Goal: Transaction & Acquisition: Purchase product/service

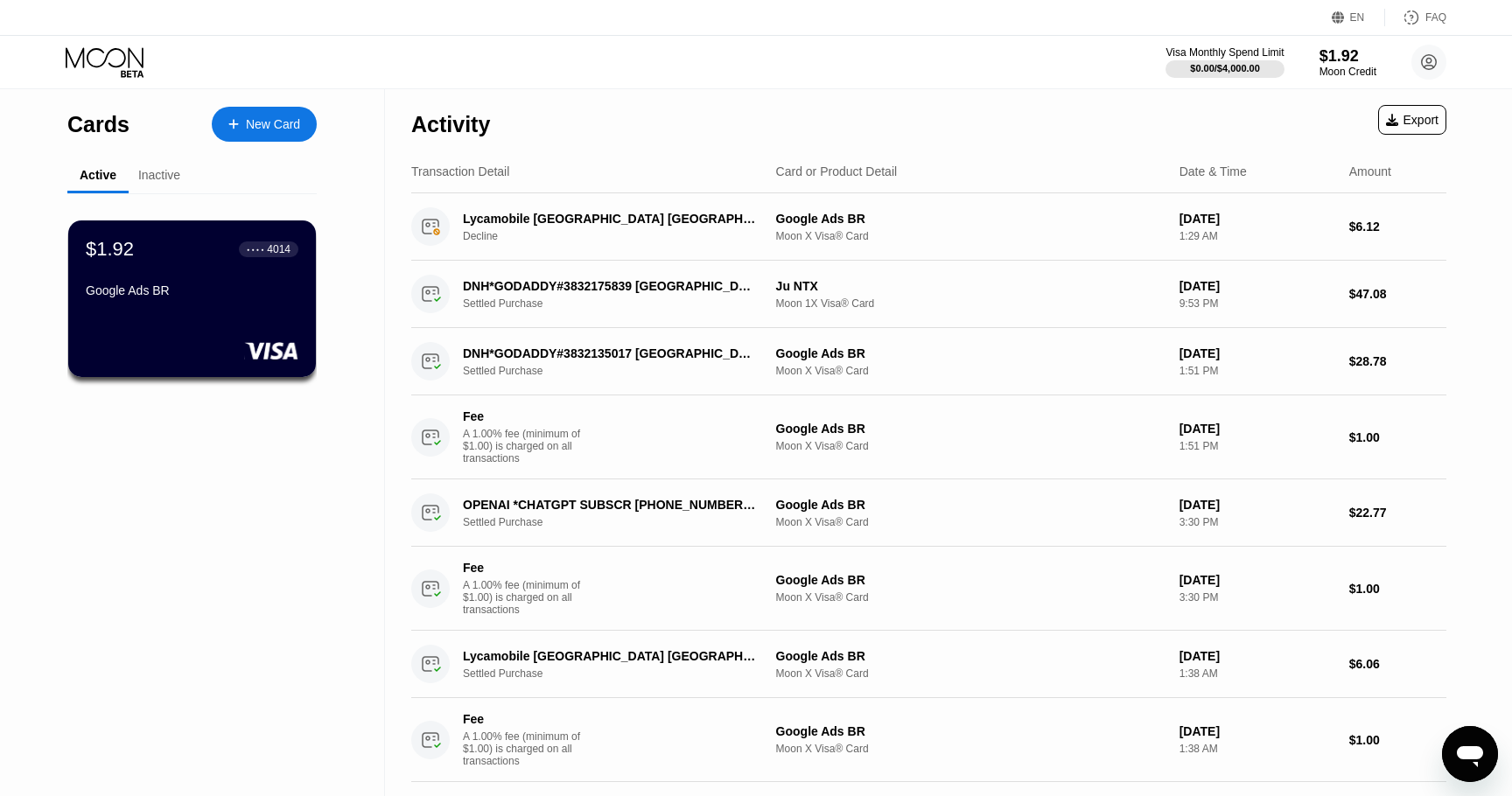
click at [148, 182] on div "Inactive" at bounding box center [160, 174] width 42 height 14
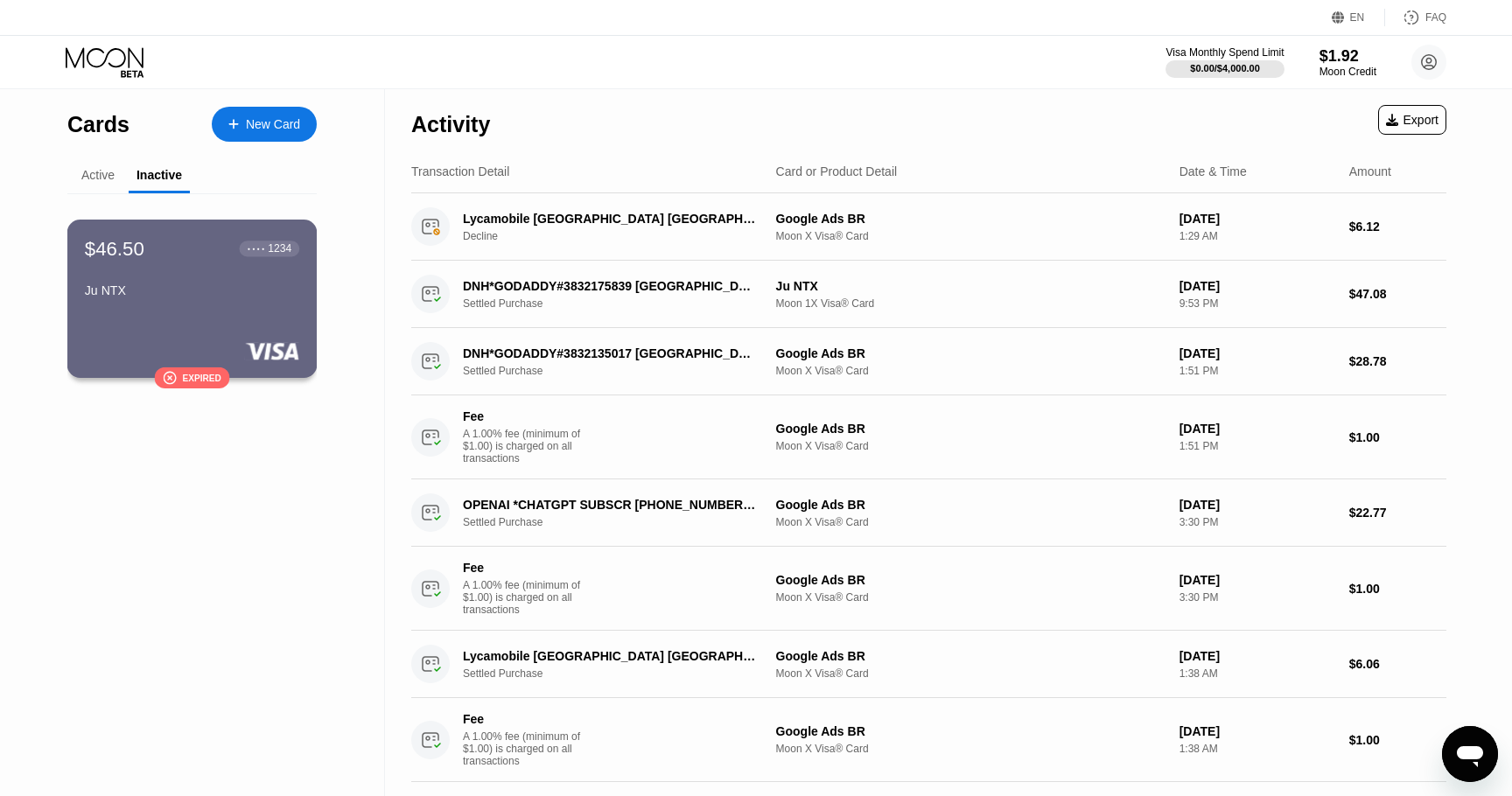
click at [174, 289] on div "Ju NTX" at bounding box center [192, 290] width 214 height 14
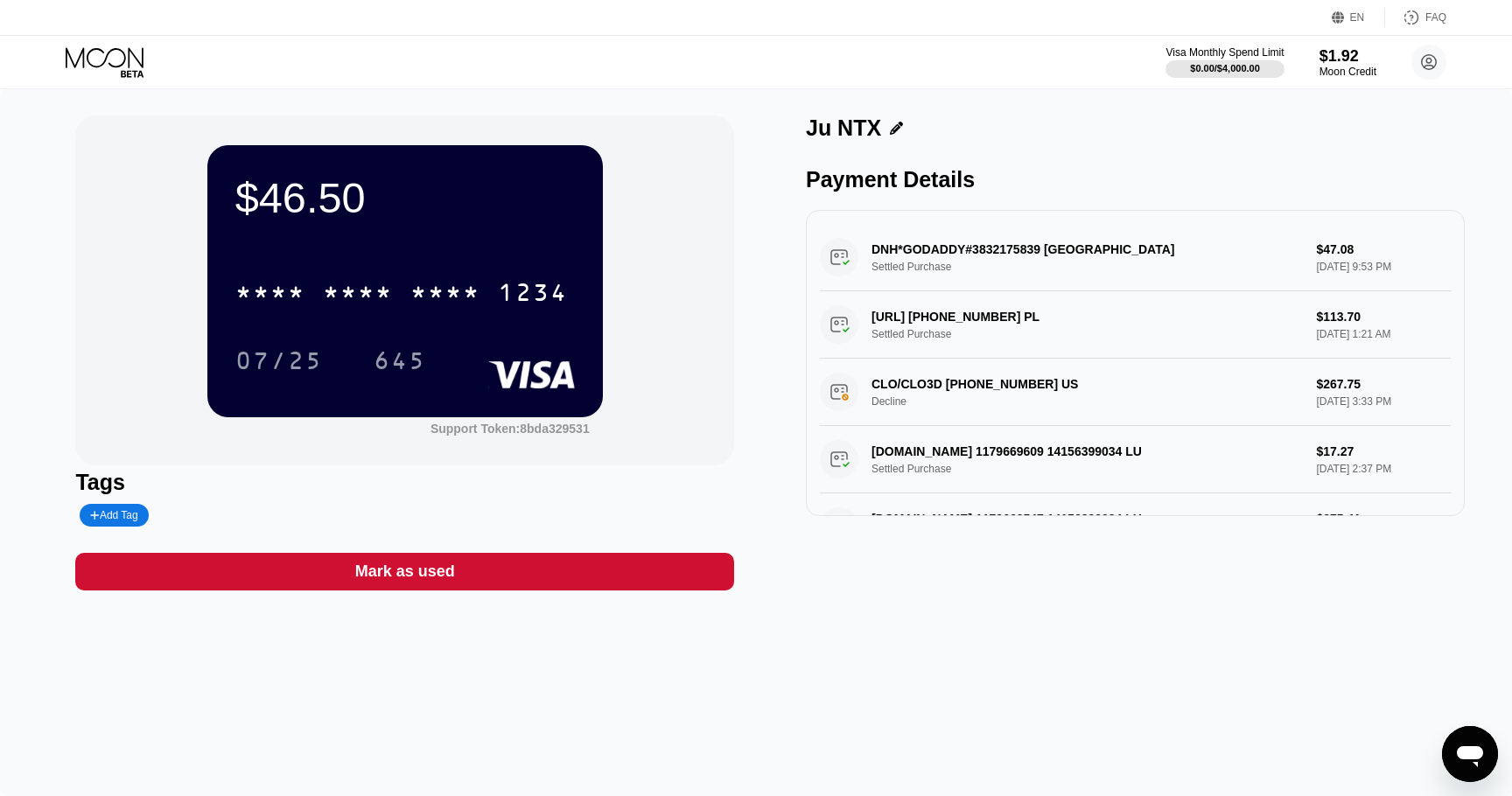
click at [344, 205] on div "$46.50" at bounding box center [405, 198] width 339 height 49
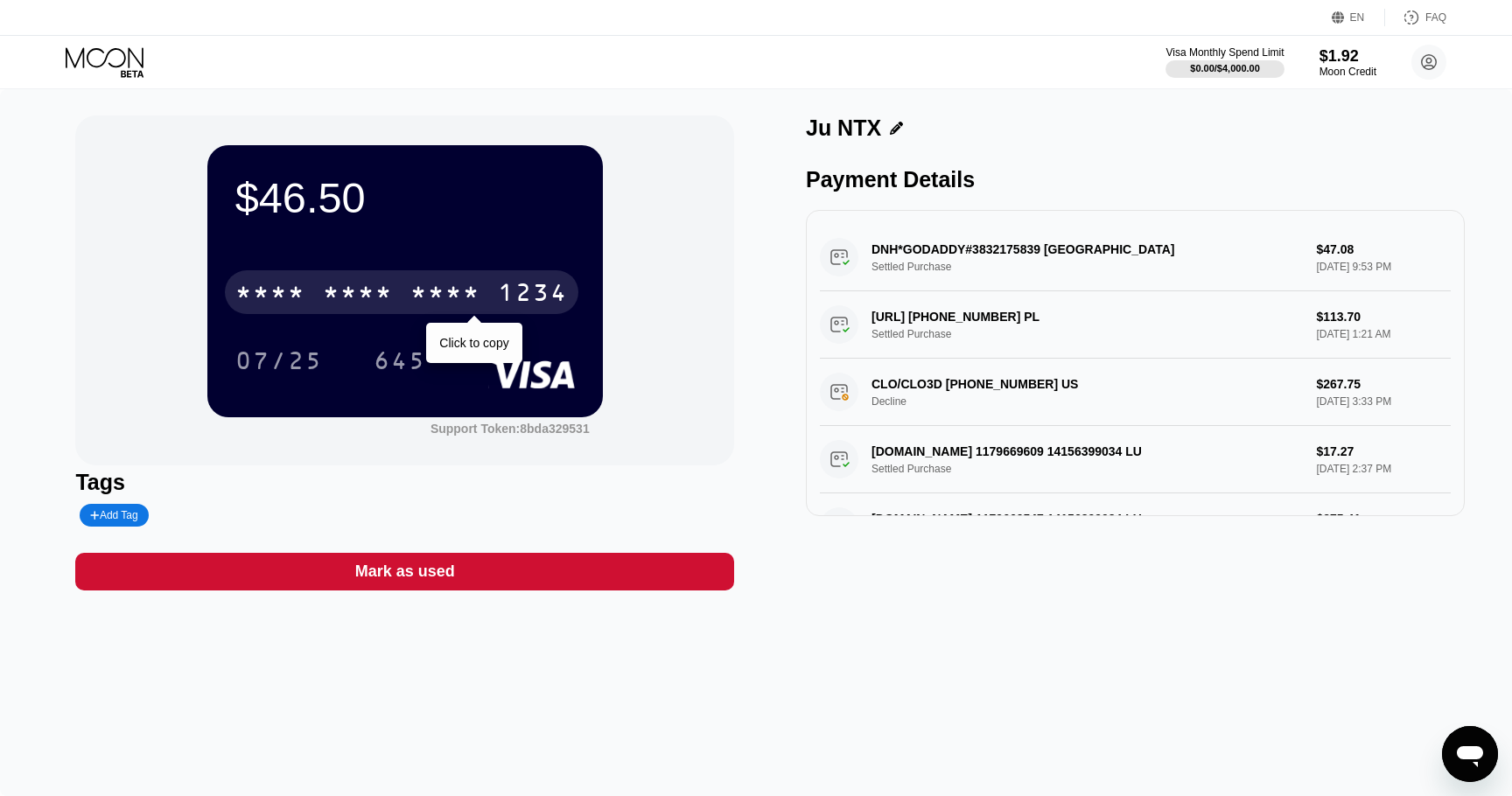
click at [388, 297] on div "* * * *" at bounding box center [357, 295] width 70 height 28
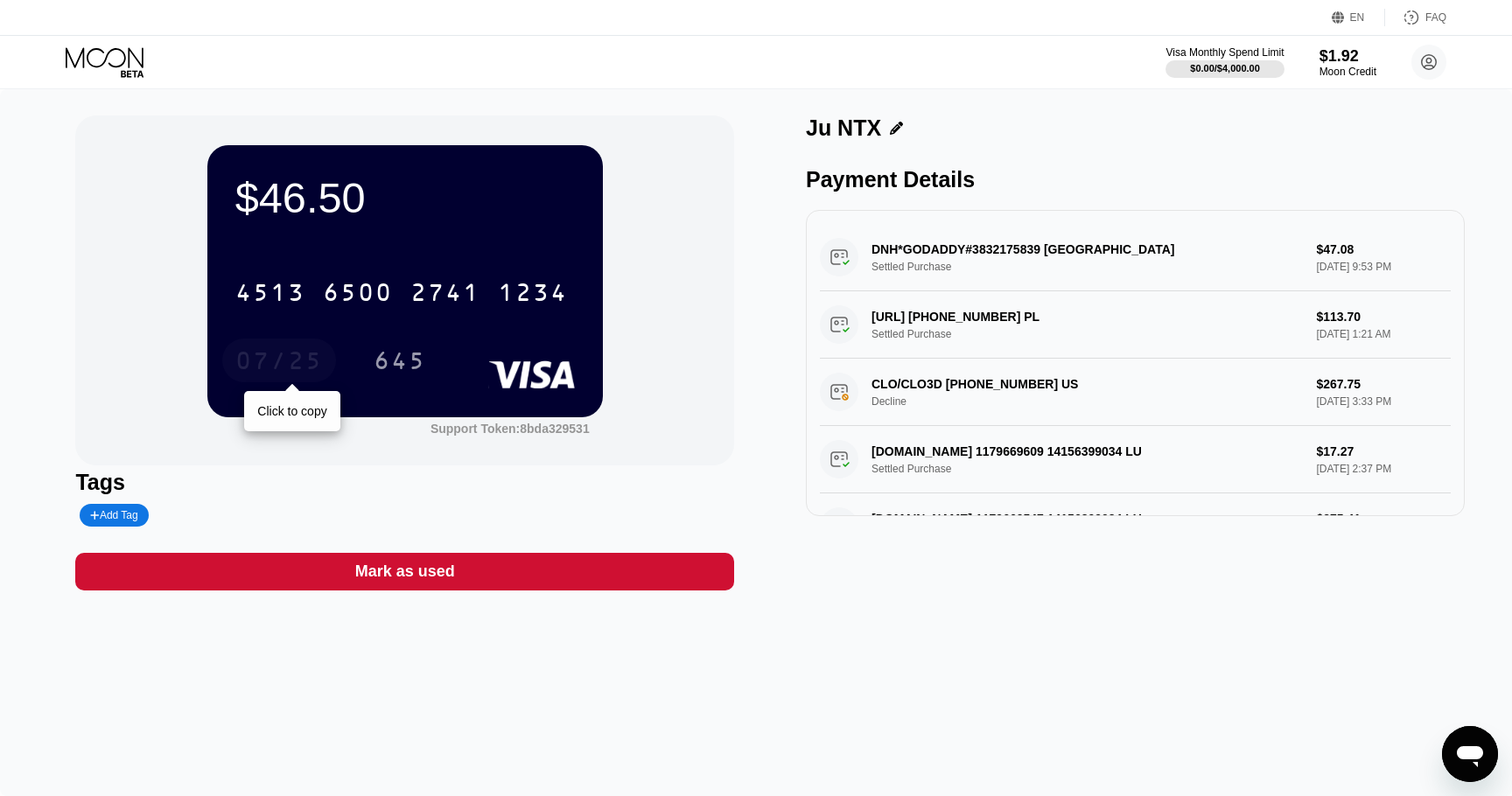
click at [303, 376] on div "07/25" at bounding box center [279, 363] width 88 height 28
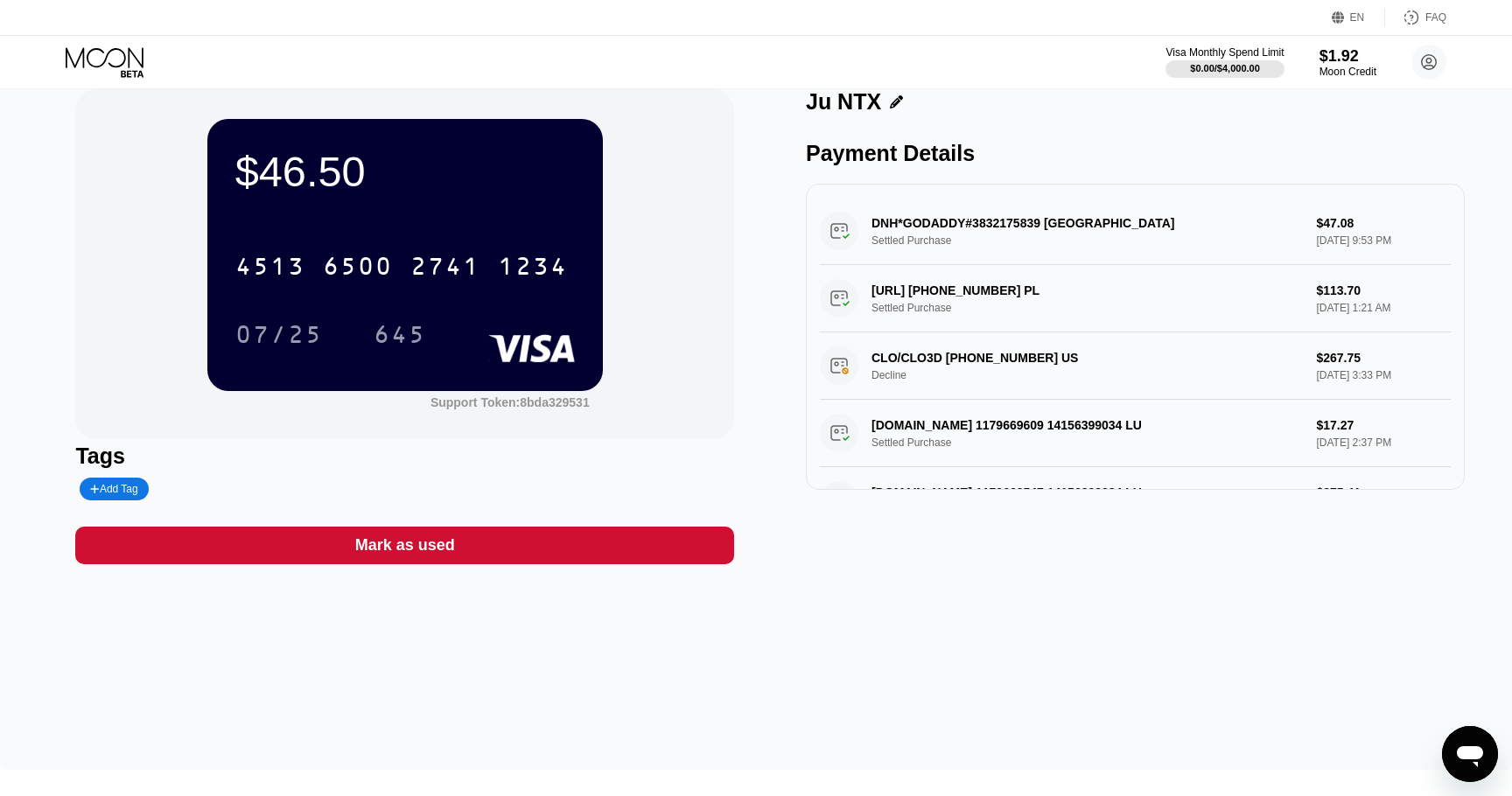
scroll to position [28, 0]
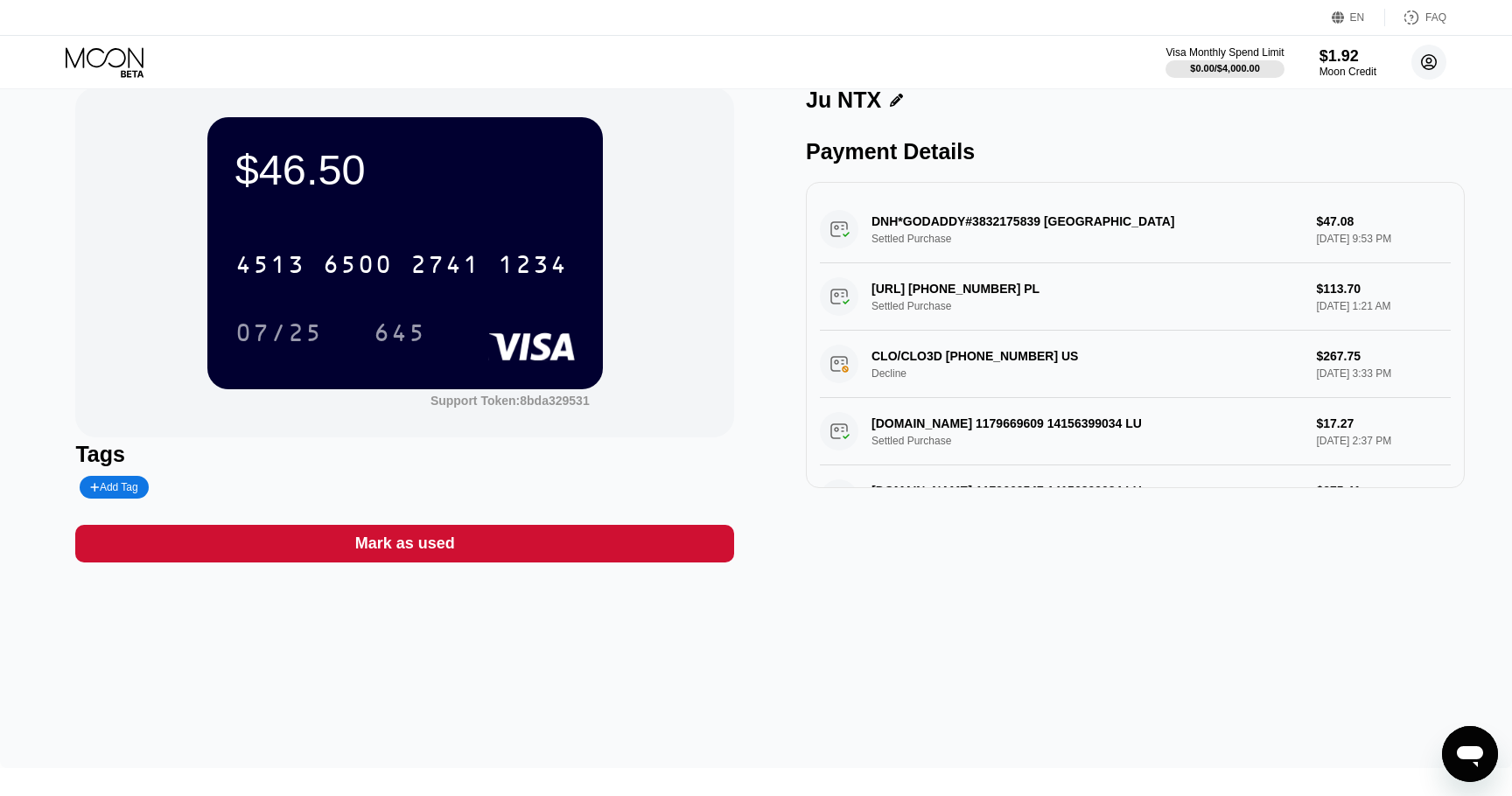
click at [1424, 64] on circle at bounding box center [1428, 62] width 35 height 35
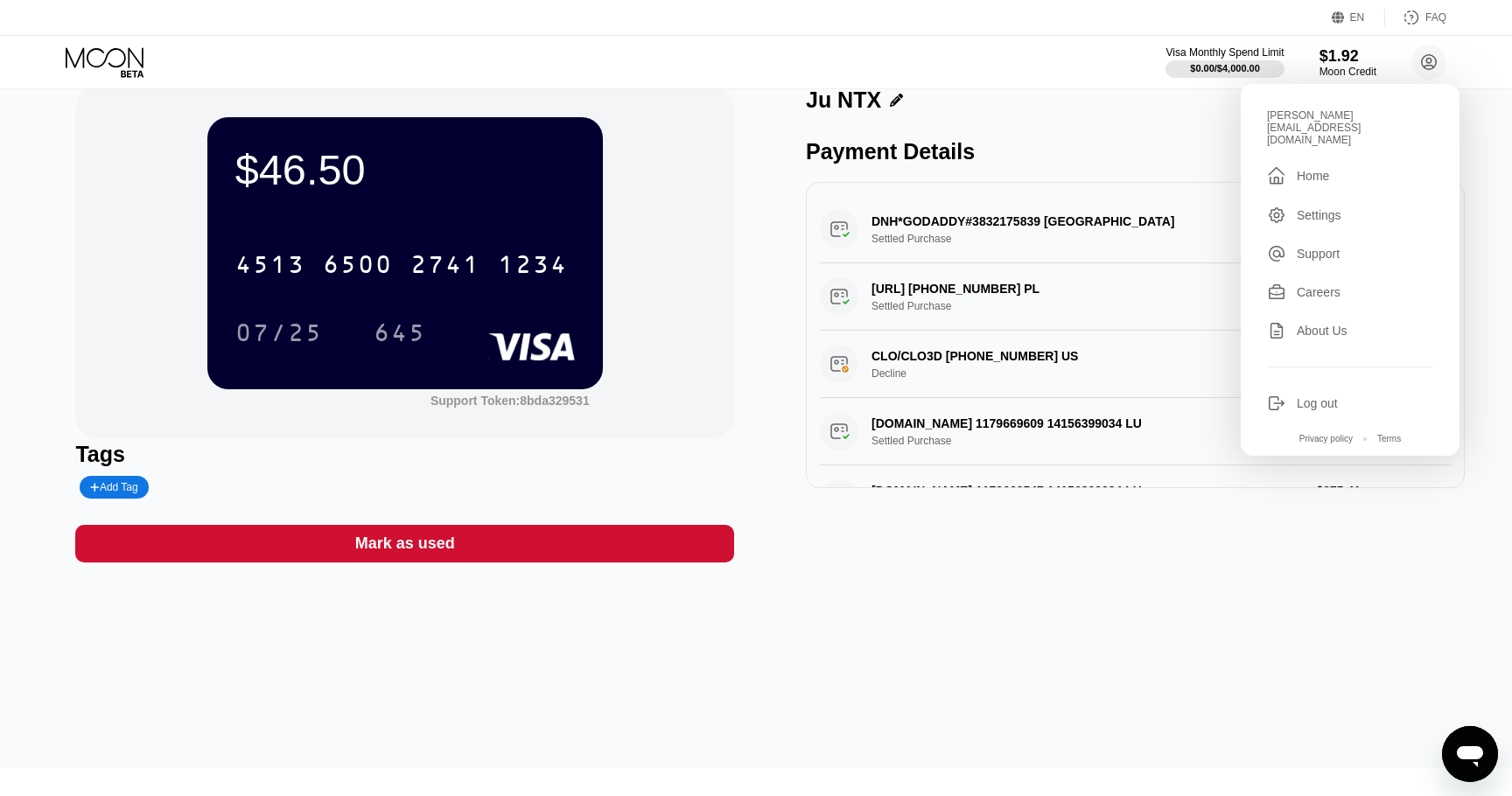
click at [462, 533] on div "Mark as used" at bounding box center [404, 543] width 658 height 37
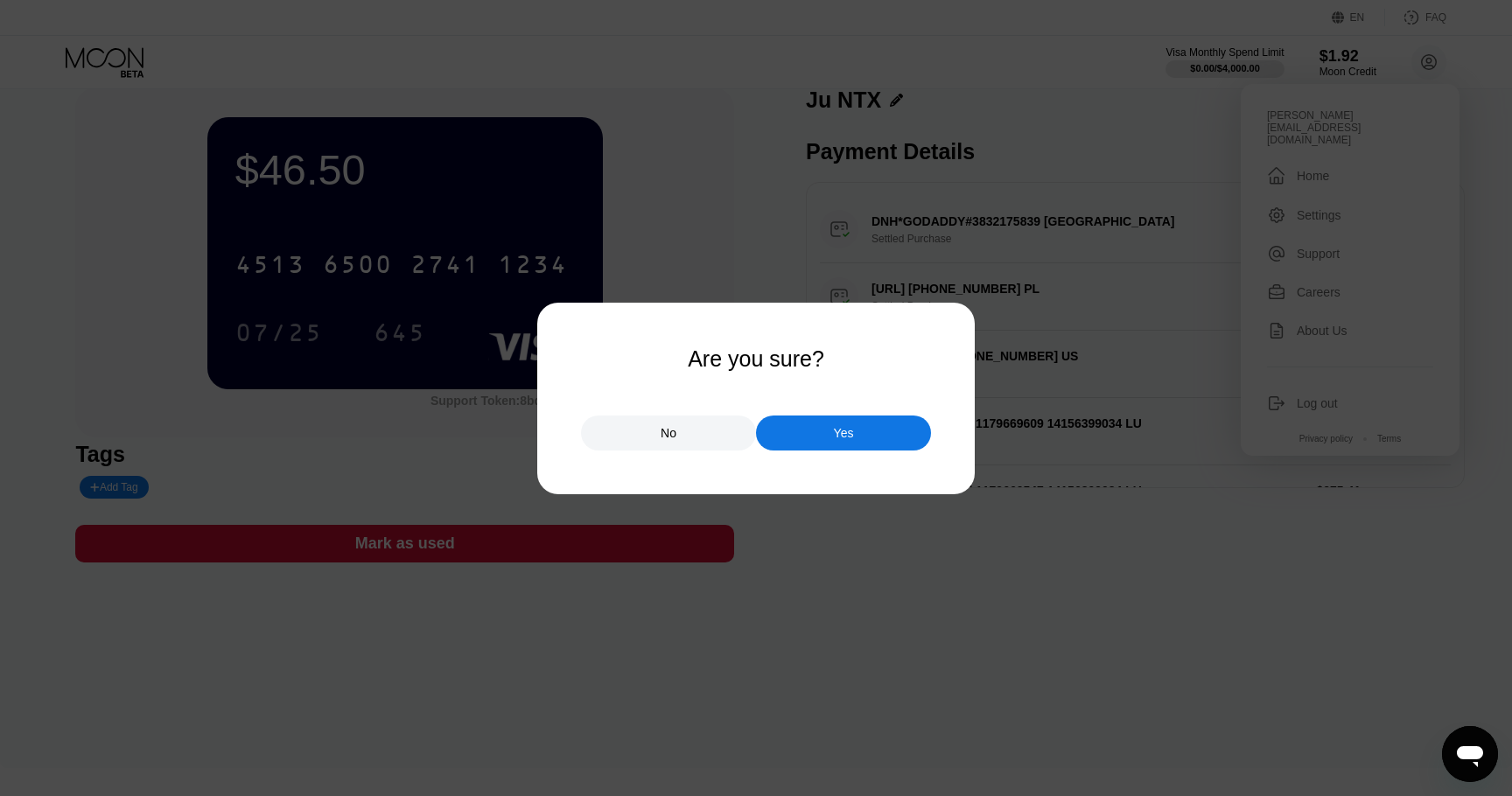
click at [810, 426] on div "Yes" at bounding box center [844, 433] width 175 height 35
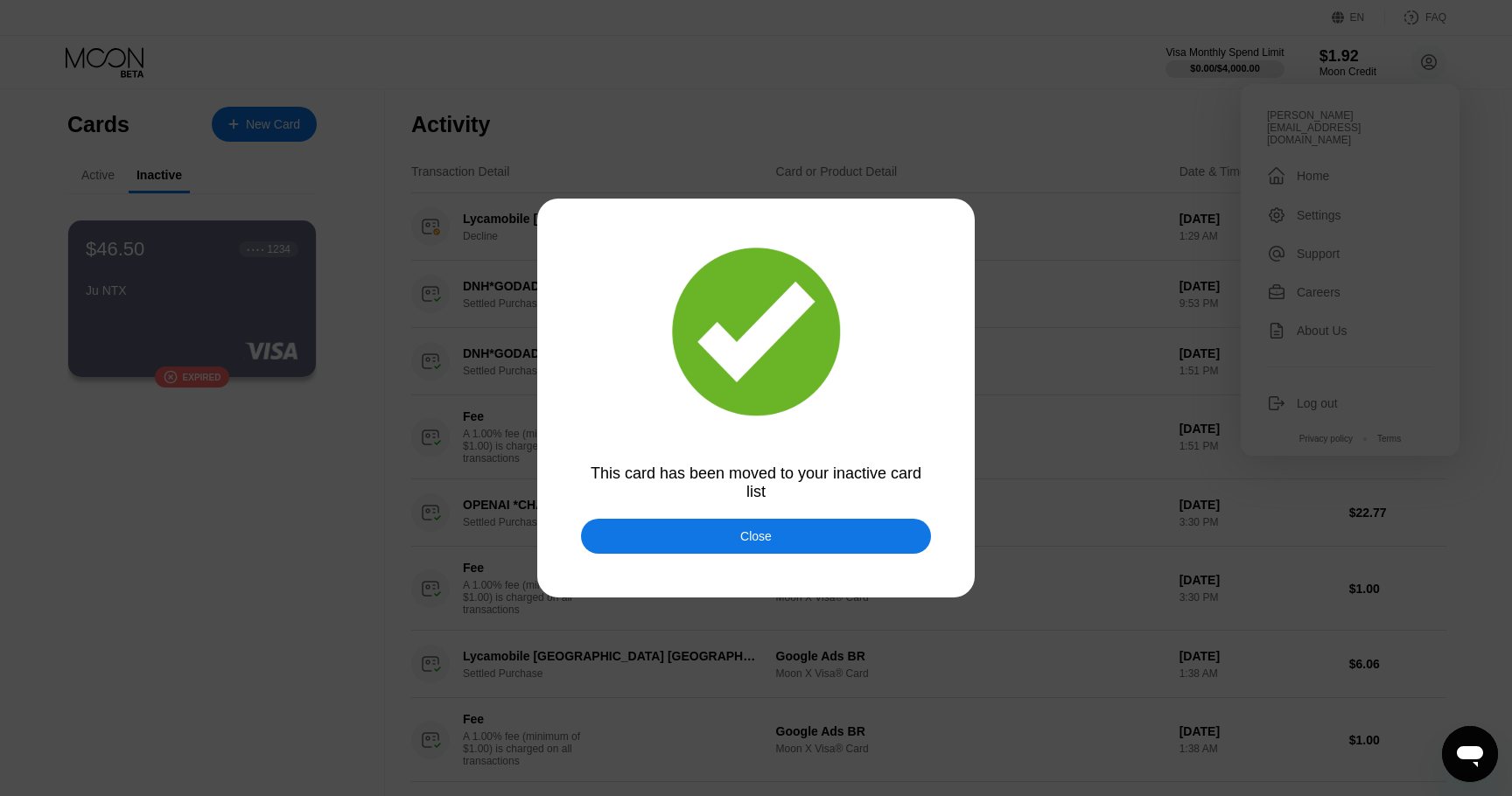
click at [713, 543] on div "Close" at bounding box center [756, 536] width 350 height 35
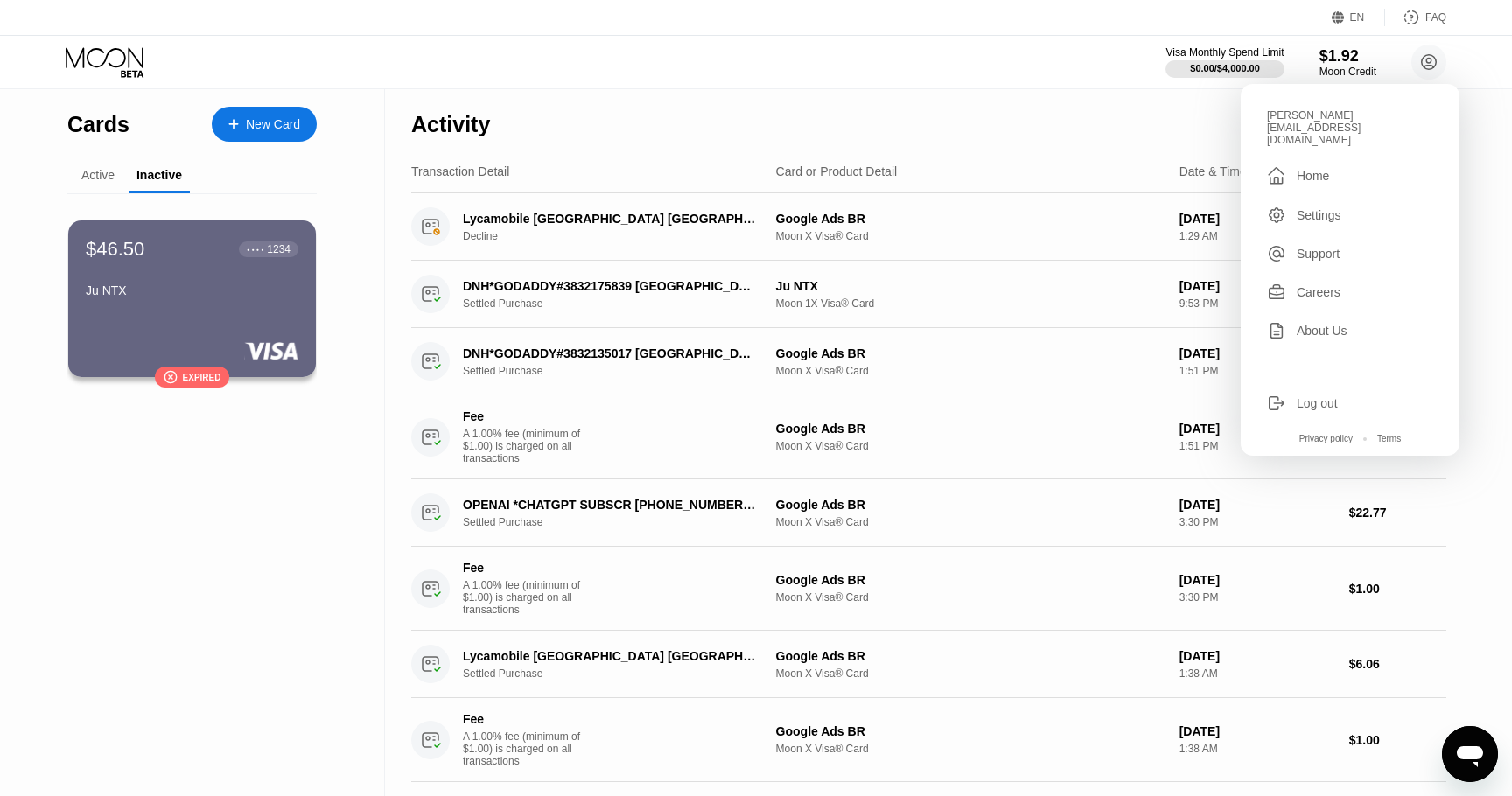
click at [90, 171] on div "Active" at bounding box center [98, 174] width 33 height 14
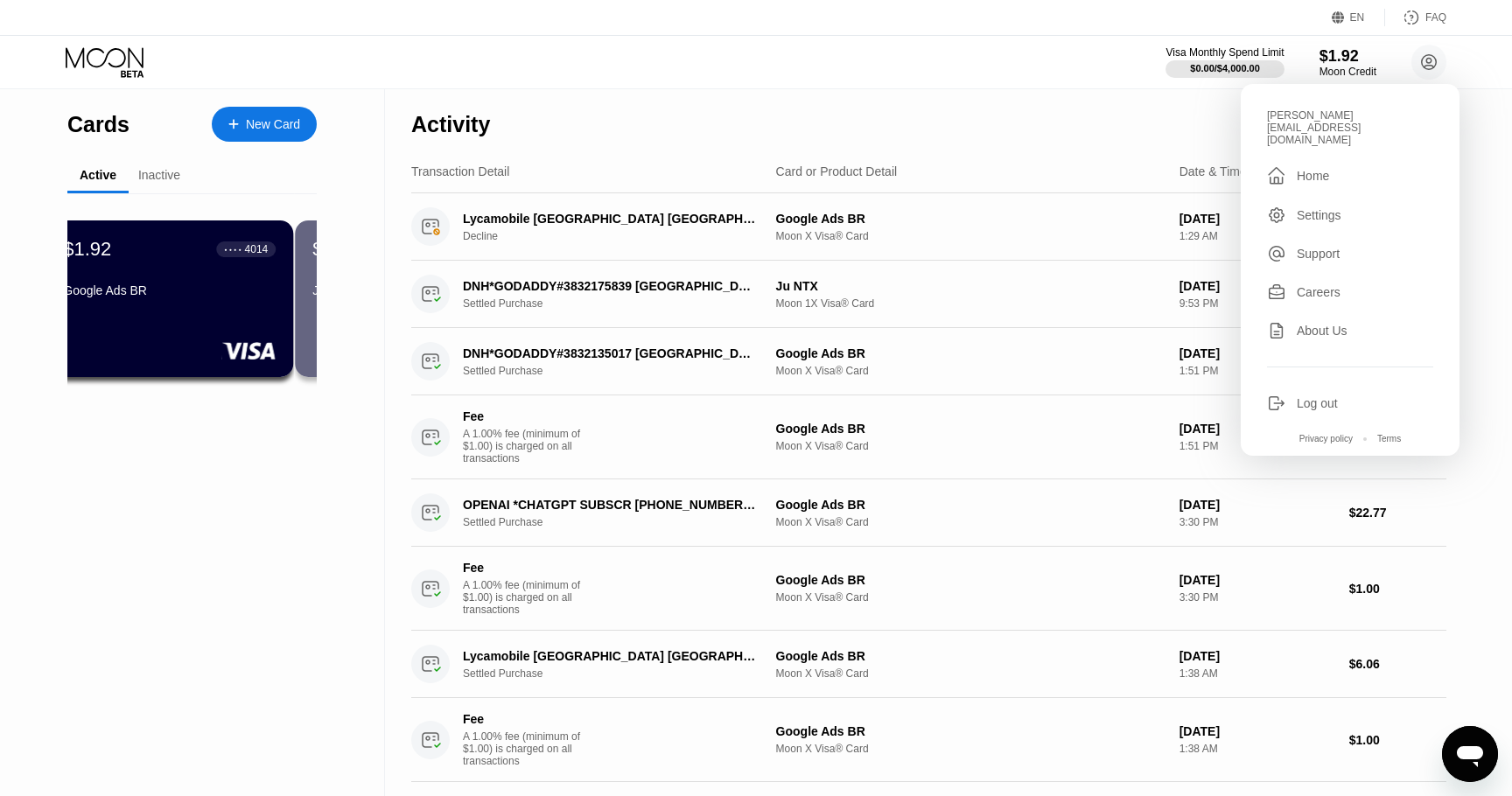
click at [161, 172] on div "Inactive" at bounding box center [160, 174] width 42 height 14
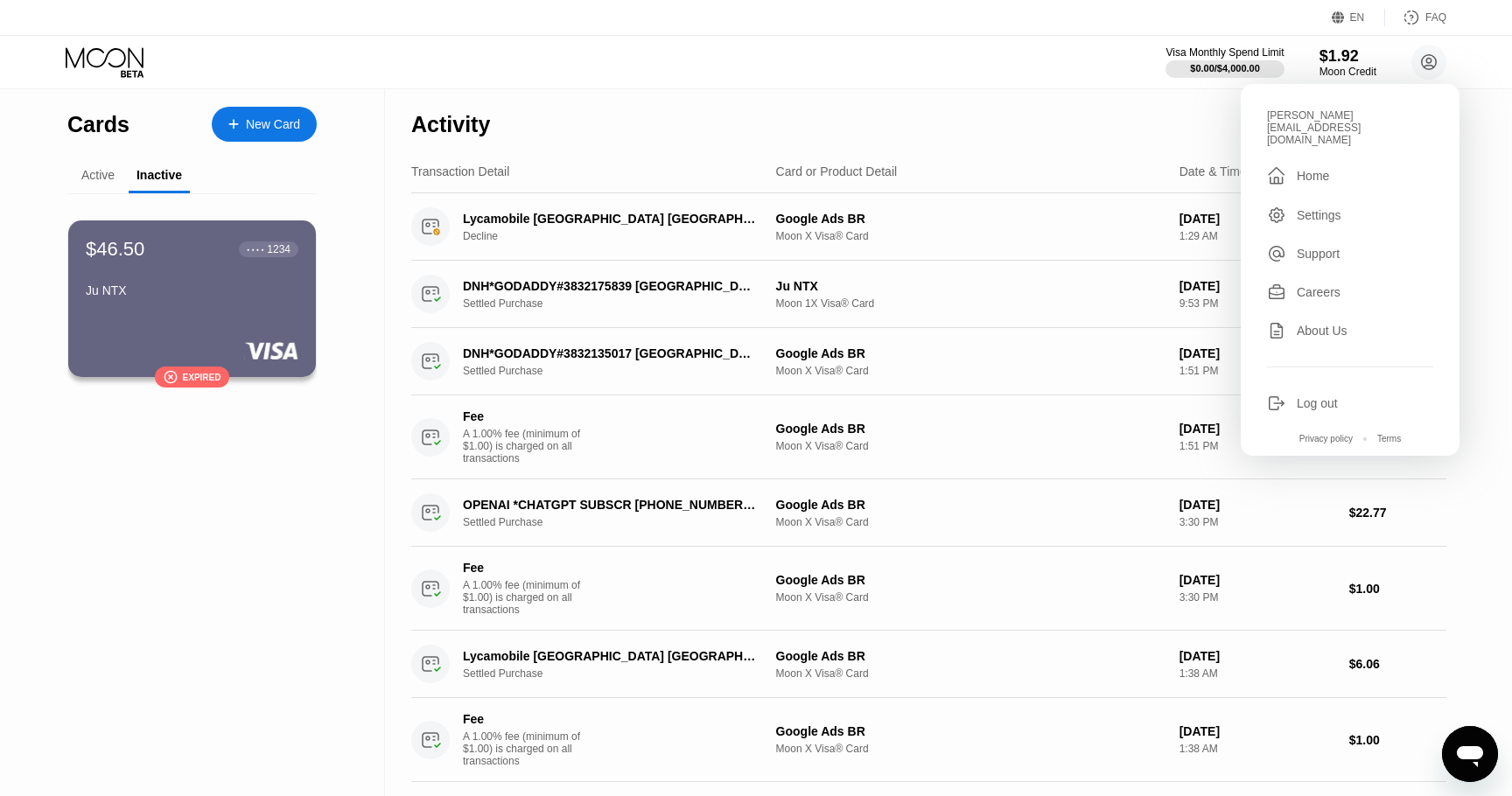
click at [133, 184] on div "Inactive" at bounding box center [159, 176] width 61 height 34
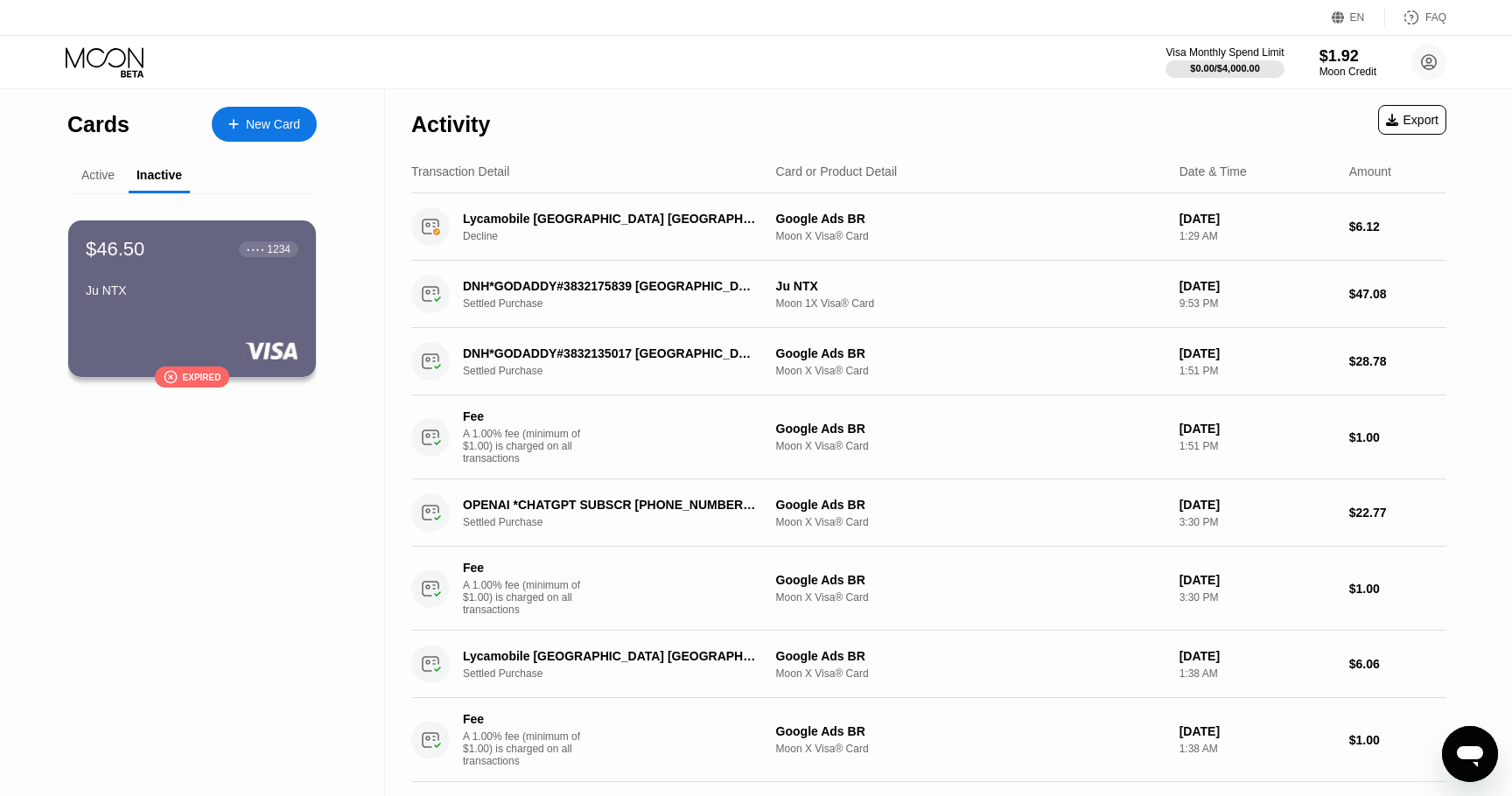
click at [109, 187] on div "Active" at bounding box center [98, 176] width 61 height 34
click at [97, 179] on div "Active" at bounding box center [98, 174] width 33 height 14
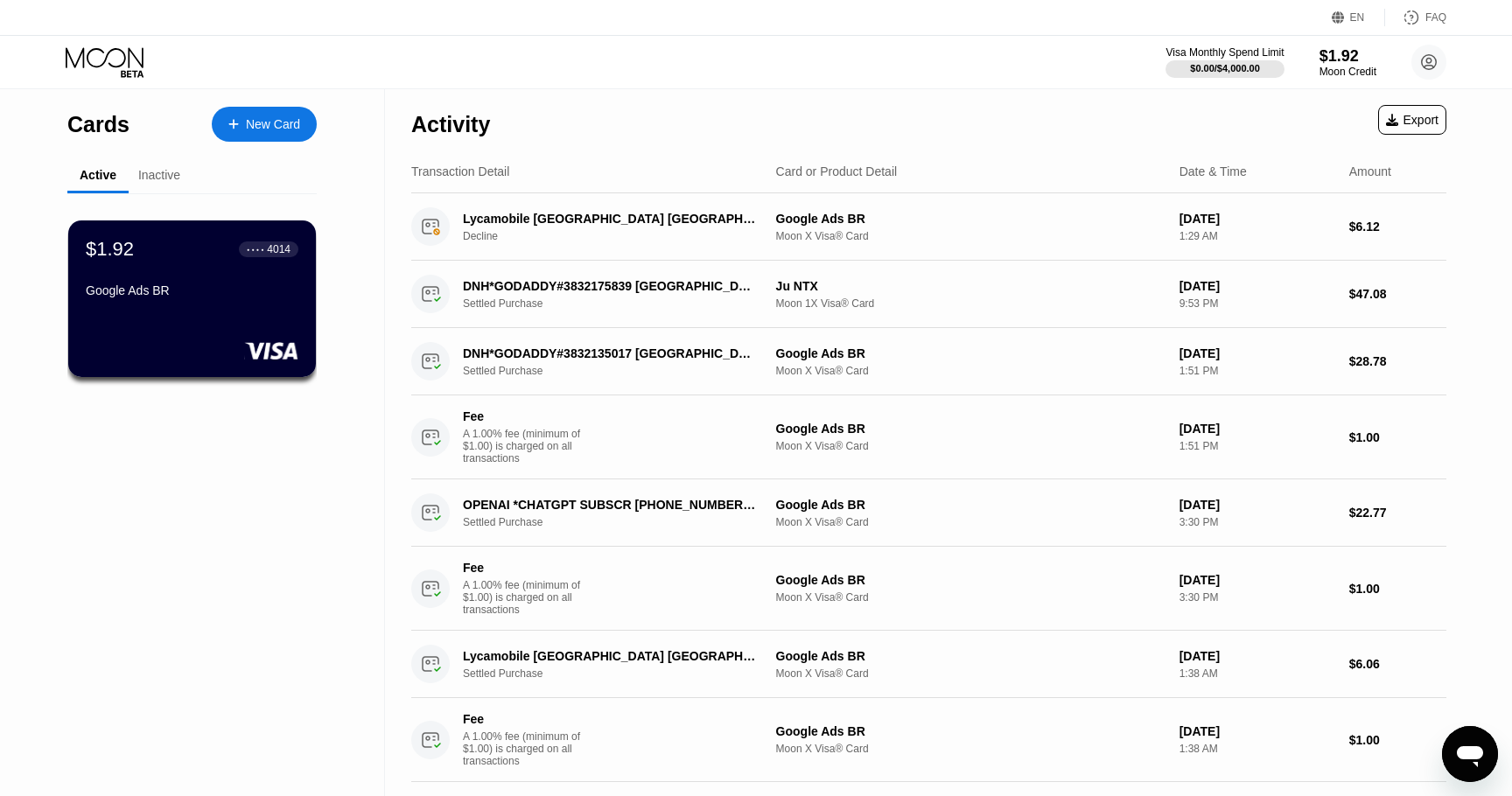
click at [243, 129] on div at bounding box center [243, 125] width 7 height 15
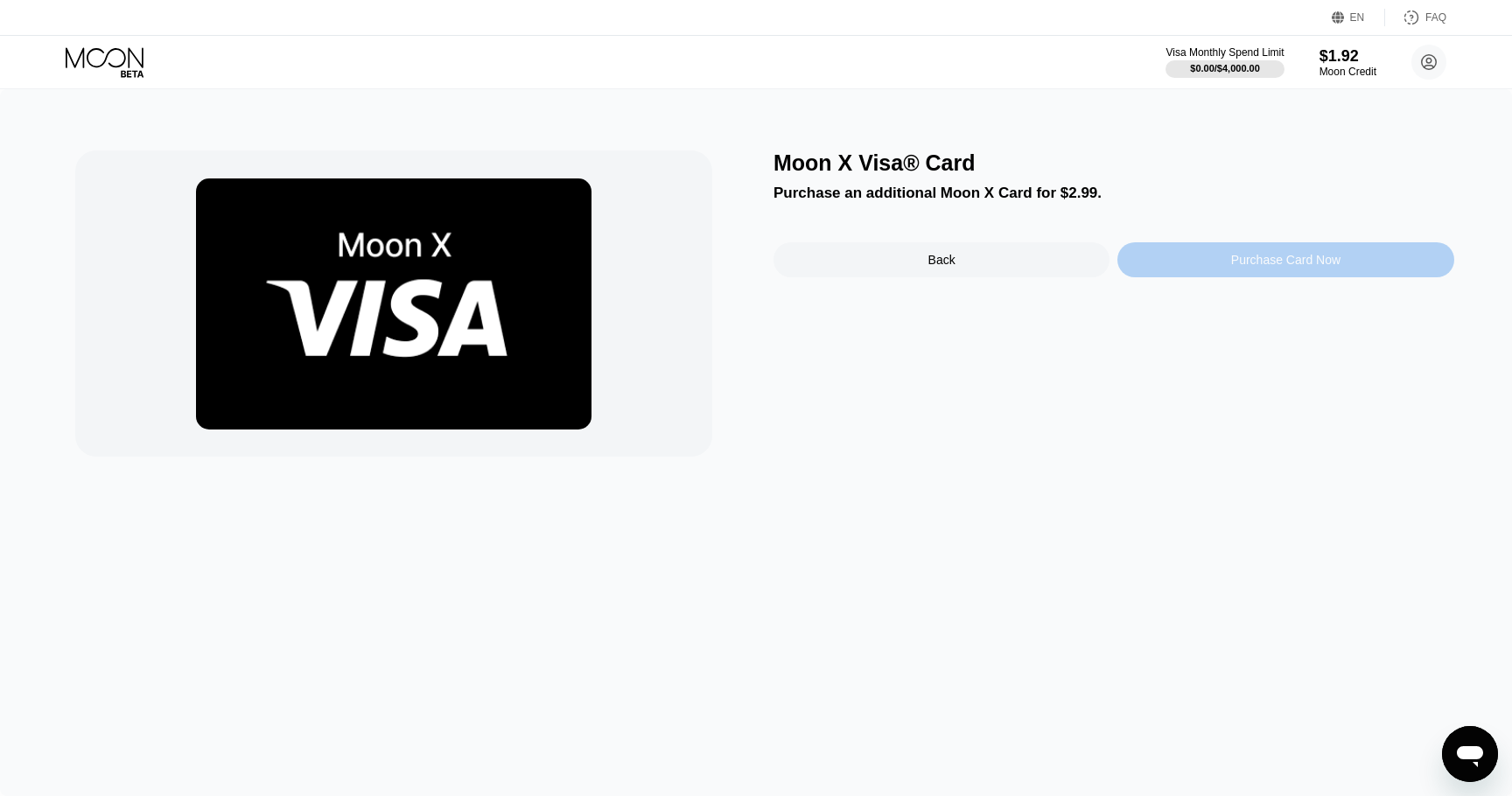
click at [1153, 257] on div "Purchase Card Now" at bounding box center [1285, 260] width 336 height 35
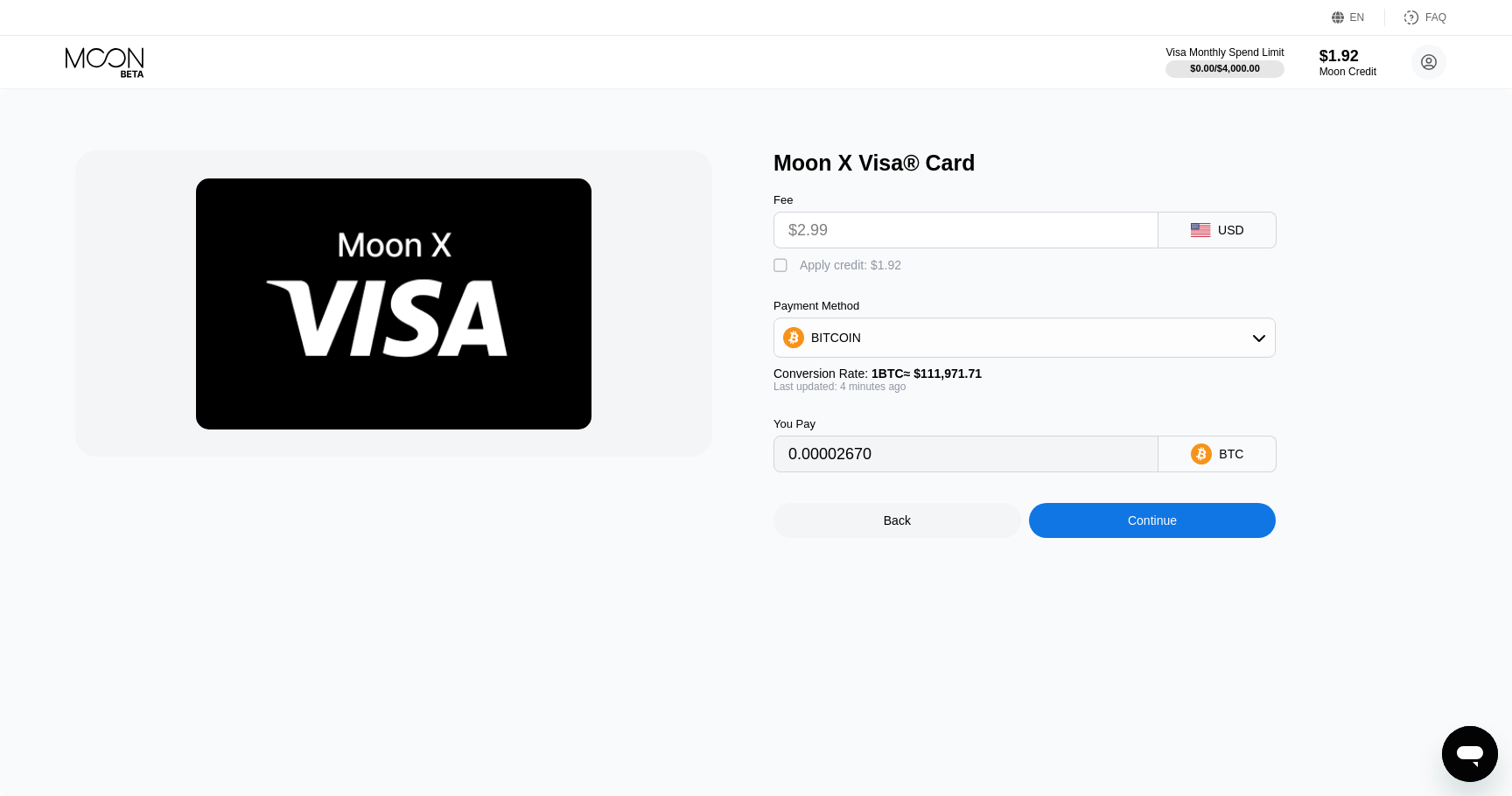
click at [937, 227] on input "$2.99" at bounding box center [965, 230] width 355 height 35
click at [782, 267] on div "" at bounding box center [782, 265] width 17 height 17
click at [782, 267] on div "" at bounding box center [782, 265] width 17 height 17
click at [782, 267] on div "" at bounding box center [782, 265] width 17 height 17
click at [982, 341] on div "BITCOIN" at bounding box center [1024, 337] width 501 height 35
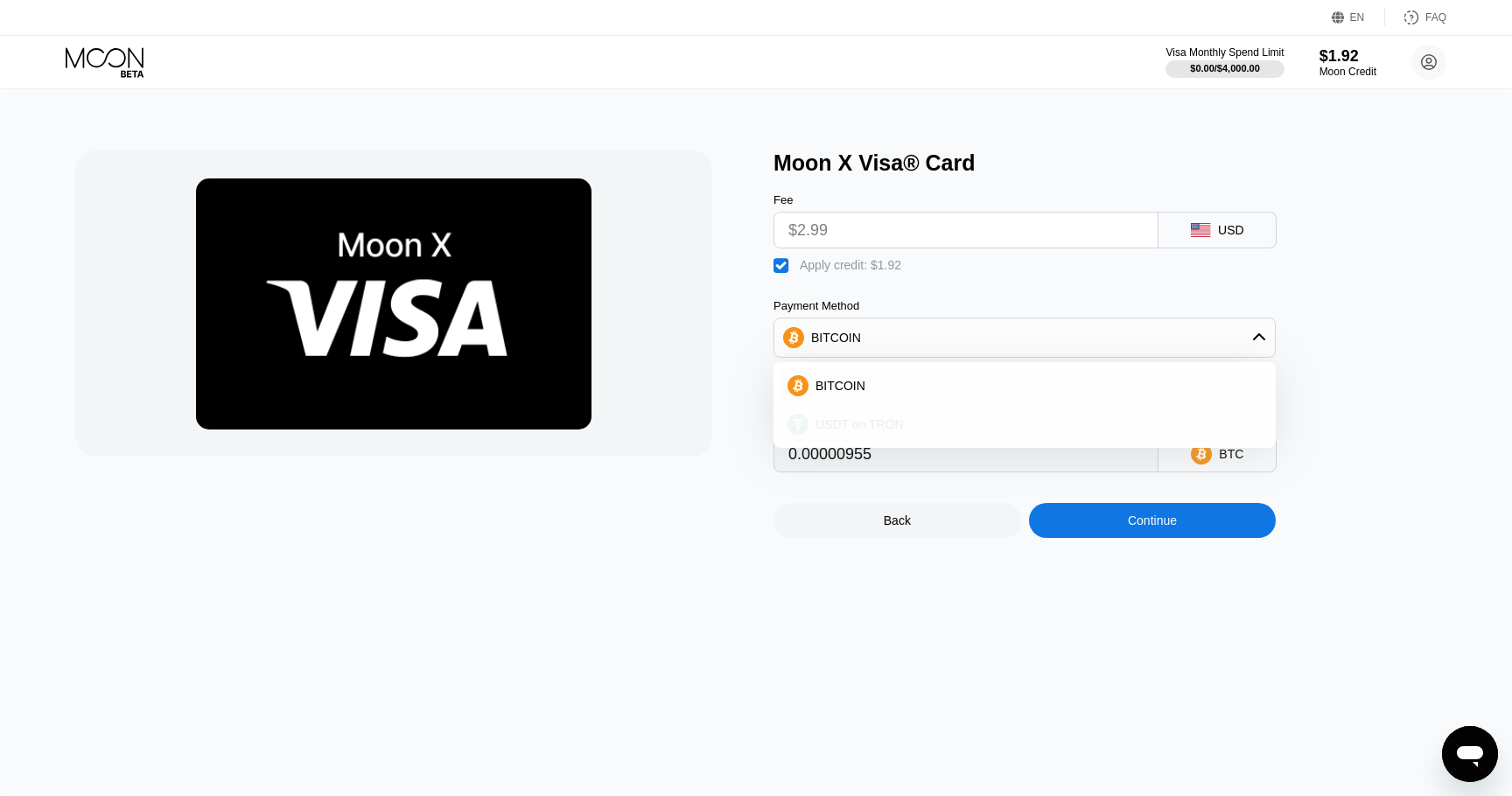
click at [957, 412] on div "USDT on TRON" at bounding box center [1024, 424] width 492 height 35
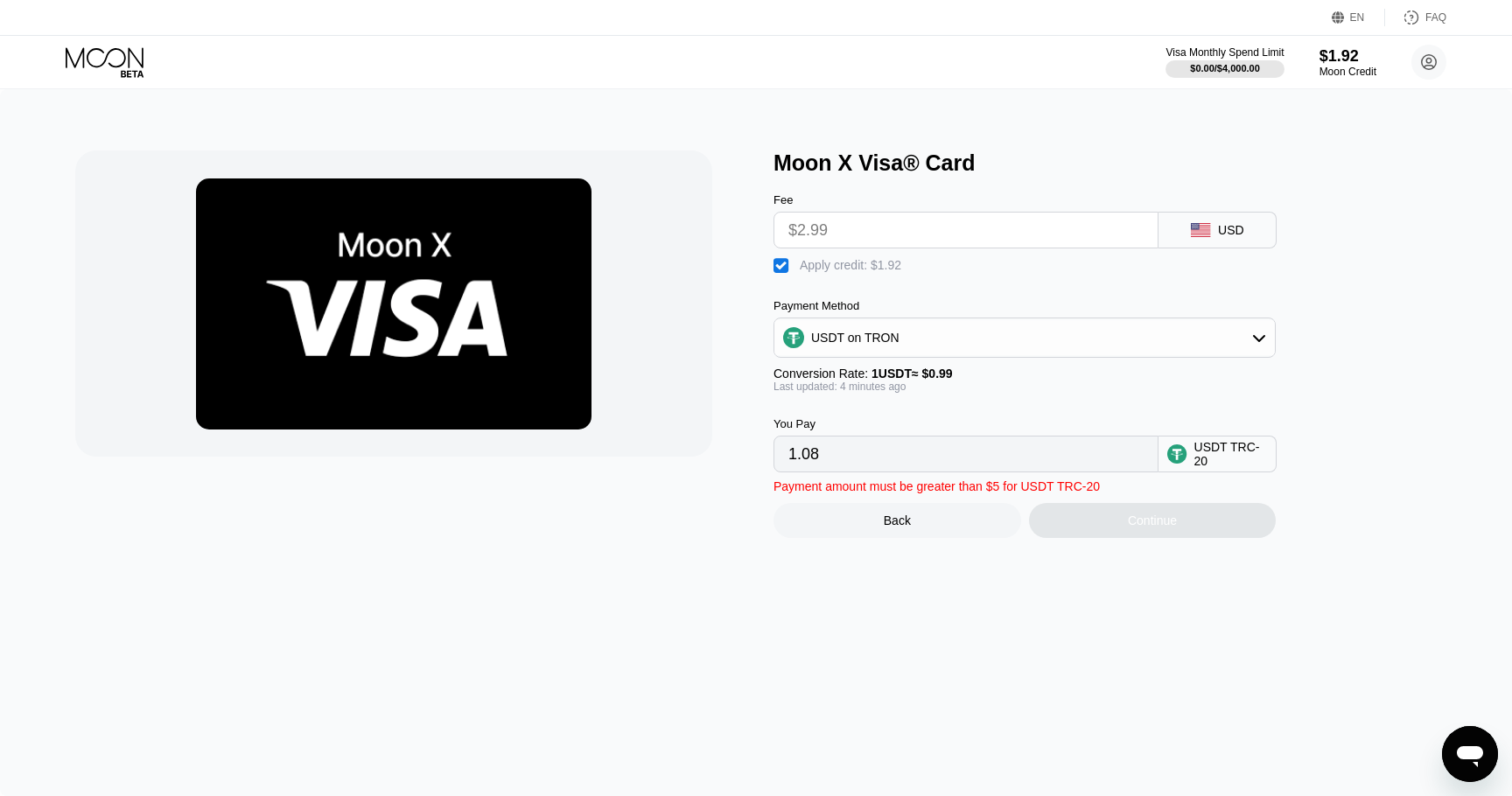
click at [957, 447] on input "1.08" at bounding box center [965, 454] width 355 height 35
drag, startPoint x: 937, startPoint y: 455, endPoint x: 720, endPoint y: 445, distance: 217.2
click at [720, 445] on div "Moon X Visa® Card Fee $2.99 USD  Apply credit: $1.92 Payment Method USDT on TR…" at bounding box center [755, 344] width 1361 height 388
click at [854, 444] on input "1.08" at bounding box center [965, 454] width 355 height 35
click at [846, 238] on input "$2.99" at bounding box center [965, 230] width 355 height 35
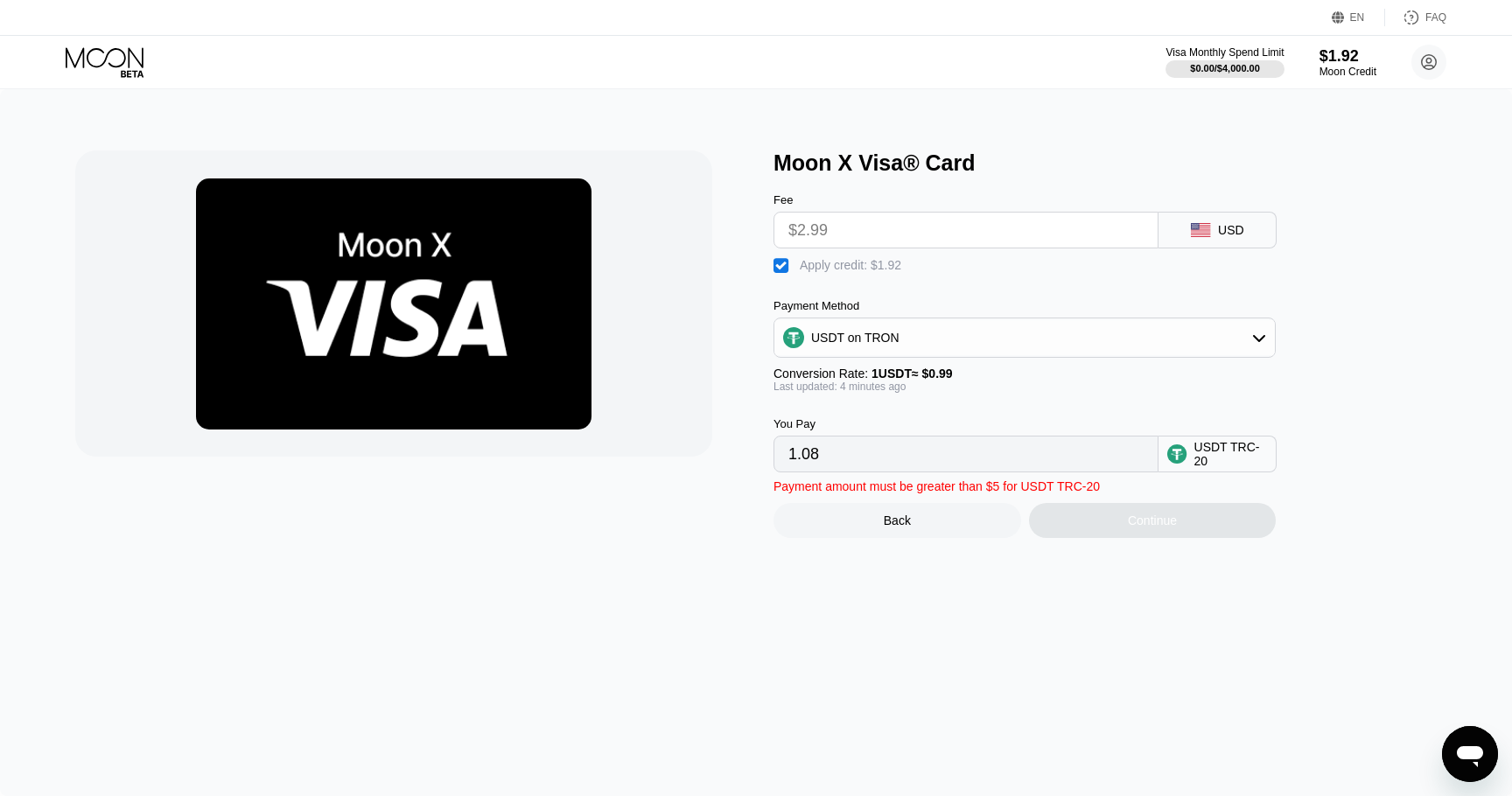
click at [860, 233] on input "$2.99" at bounding box center [965, 230] width 355 height 35
click at [777, 268] on div "" at bounding box center [782, 265] width 17 height 17
click at [776, 269] on div "" at bounding box center [782, 265] width 17 height 17
click at [804, 456] on input "1.08" at bounding box center [965, 454] width 355 height 35
click at [820, 342] on div "USDT on TRON" at bounding box center [854, 337] width 88 height 14
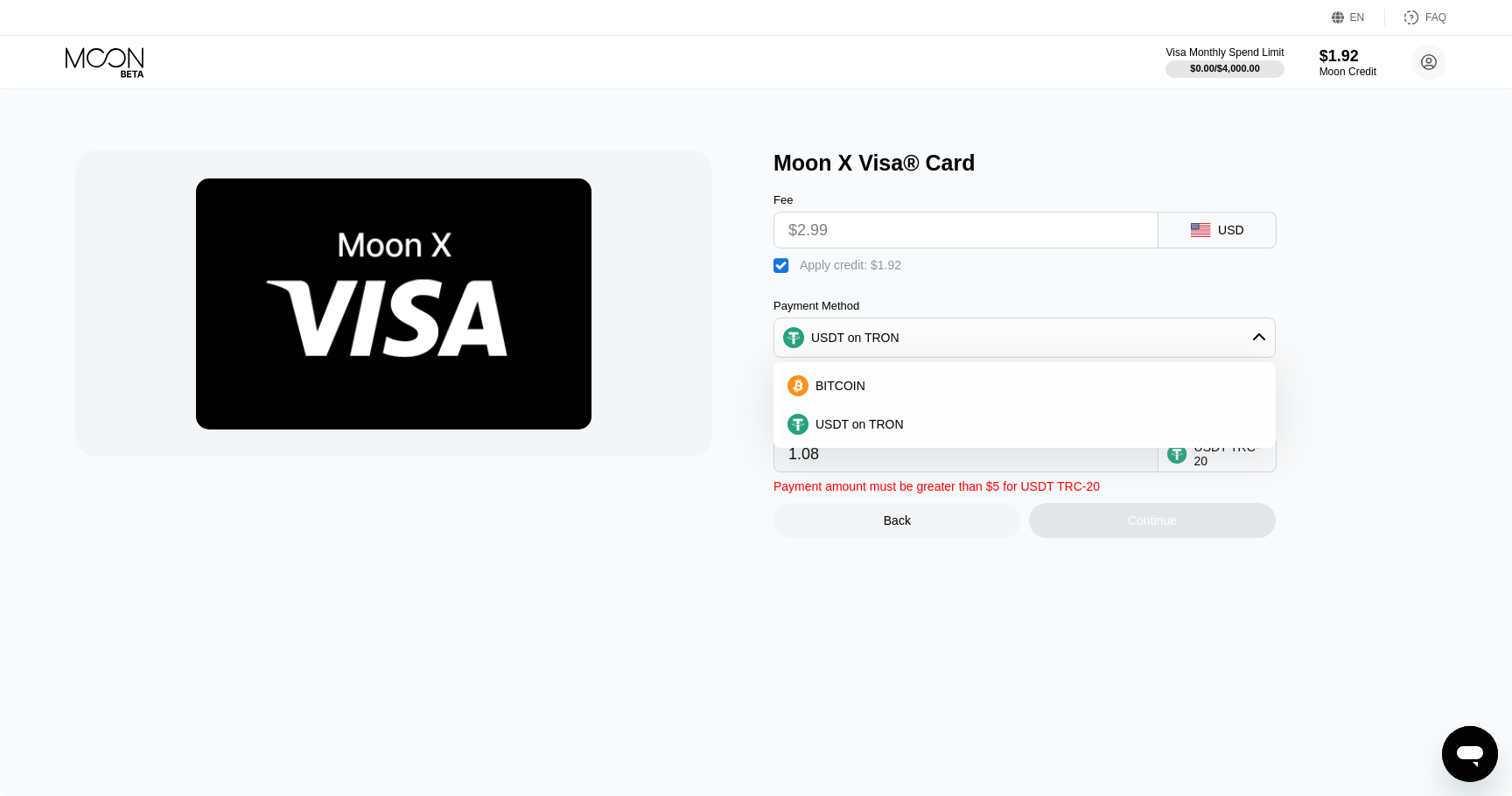
click at [752, 347] on div at bounding box center [415, 344] width 680 height 388
click at [730, 364] on div at bounding box center [415, 344] width 680 height 388
click at [858, 370] on div "BITCOIN" at bounding box center [1024, 386] width 492 height 35
type input "0.00000955"
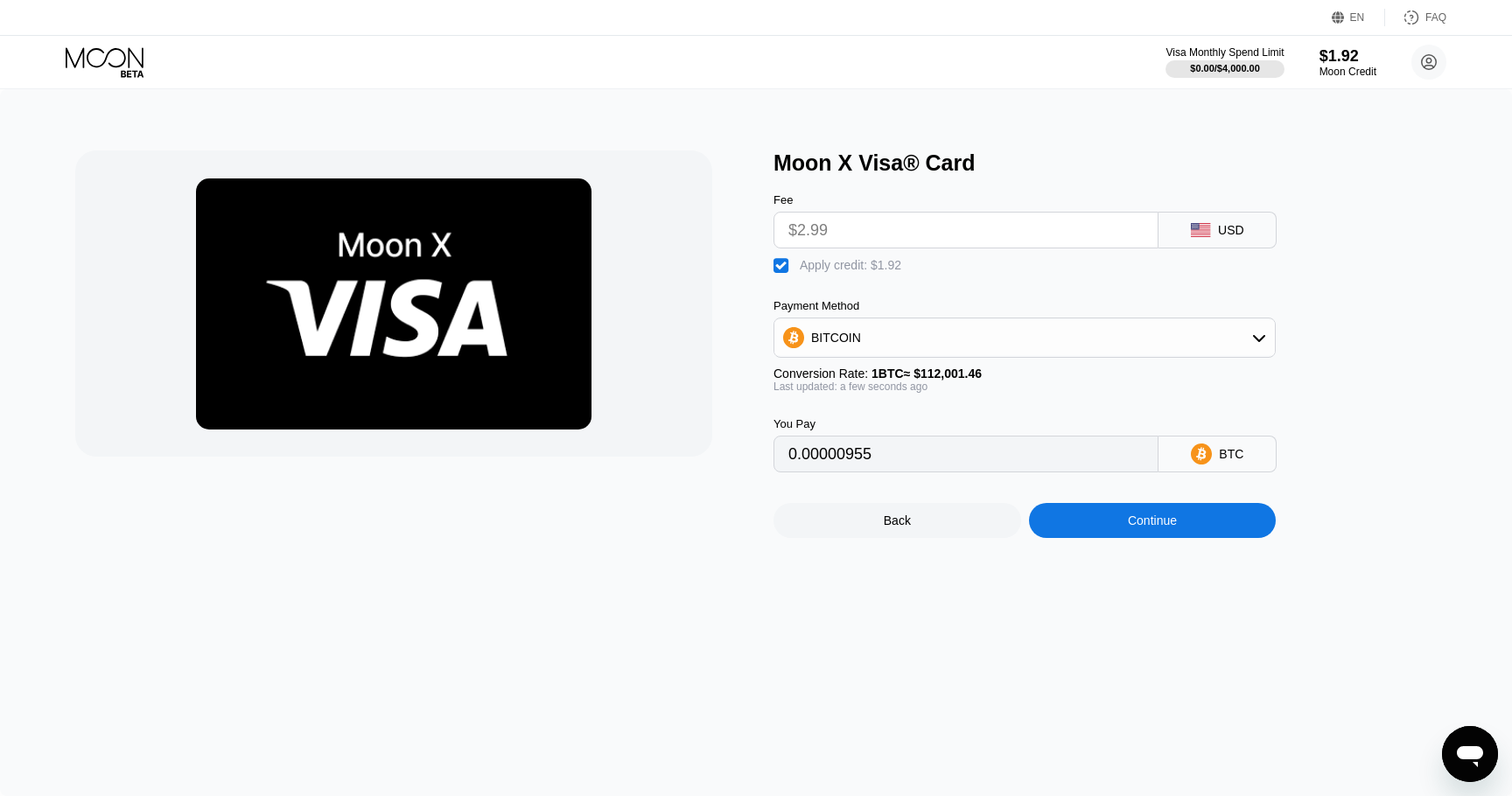
click at [119, 59] on icon at bounding box center [106, 63] width 81 height 31
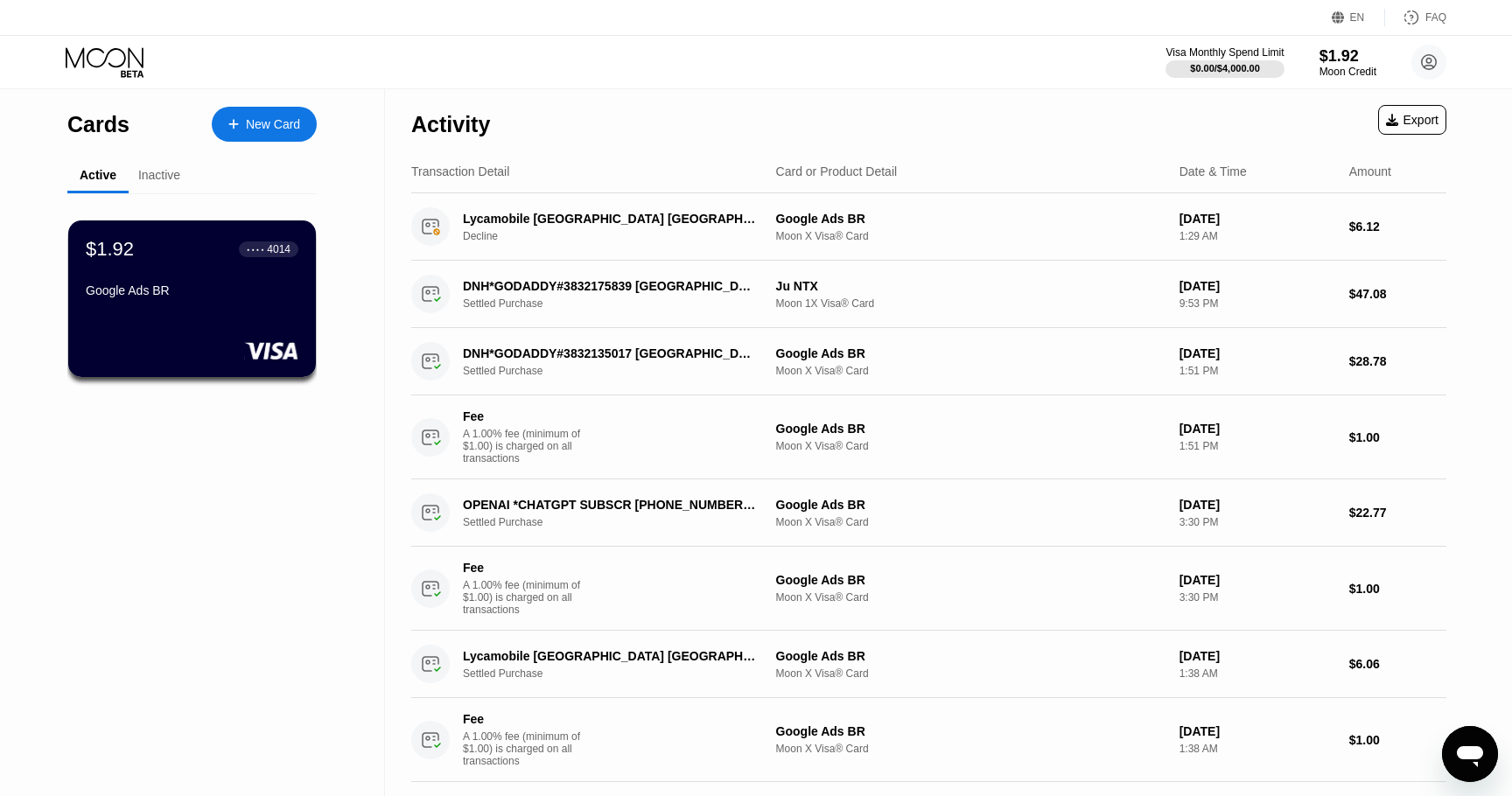
click at [120, 62] on icon at bounding box center [106, 63] width 81 height 31
click at [272, 104] on div "Cards New Card" at bounding box center [192, 119] width 249 height 61
click at [270, 110] on div "New Card" at bounding box center [264, 124] width 105 height 35
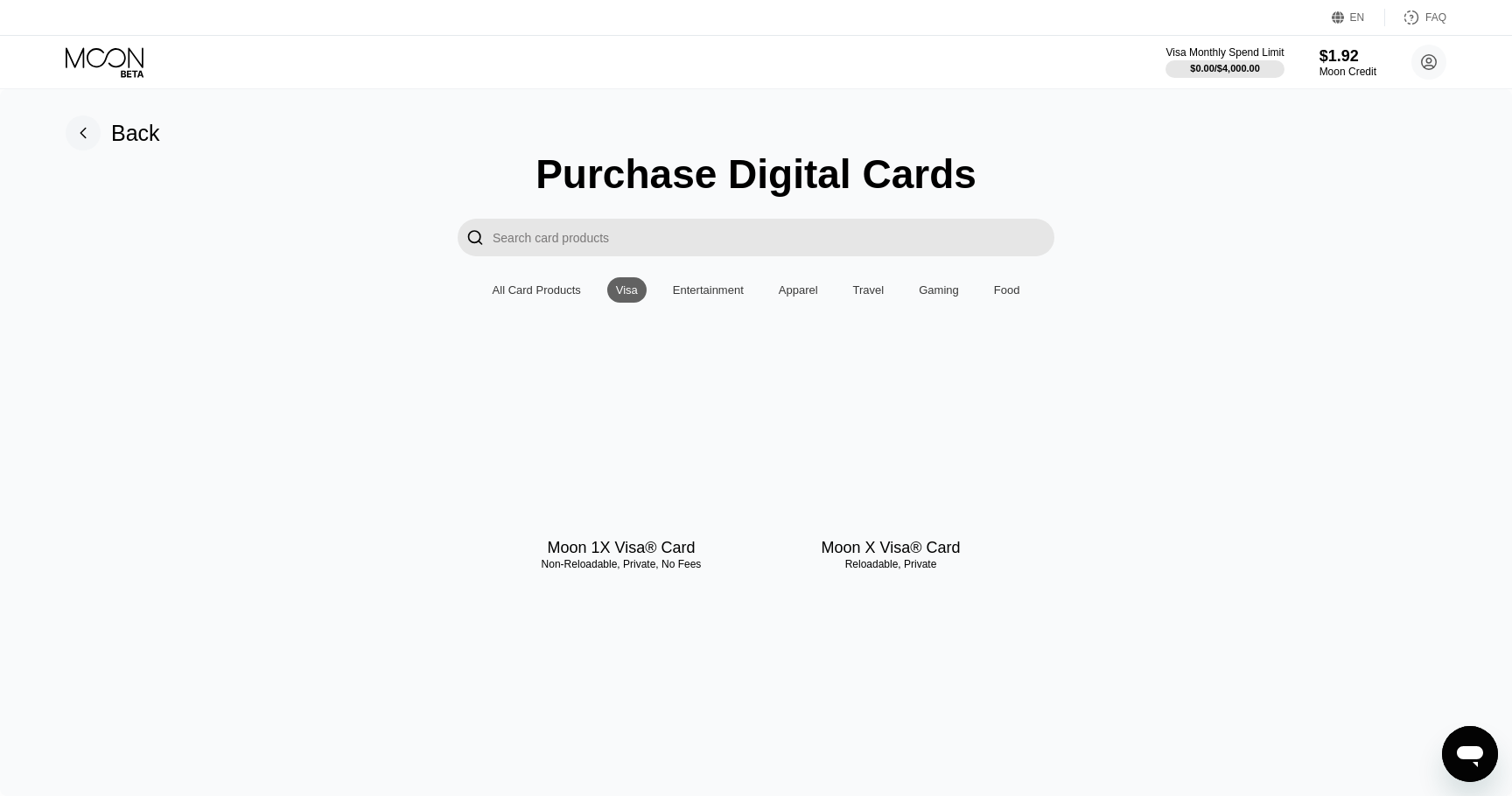
click at [625, 459] on div at bounding box center [621, 447] width 247 height 157
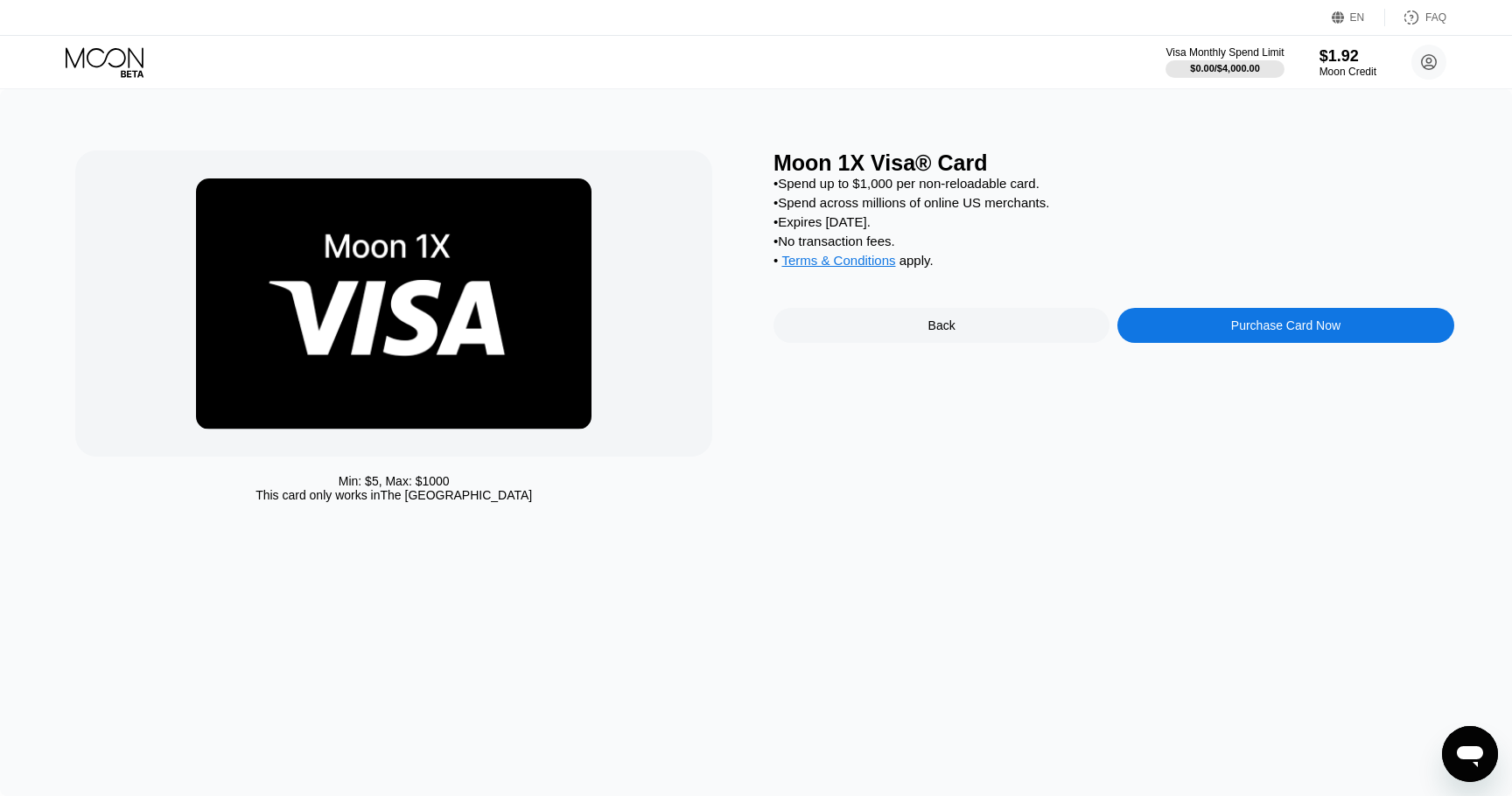
click at [1144, 336] on div "Purchase Card Now" at bounding box center [1285, 326] width 336 height 35
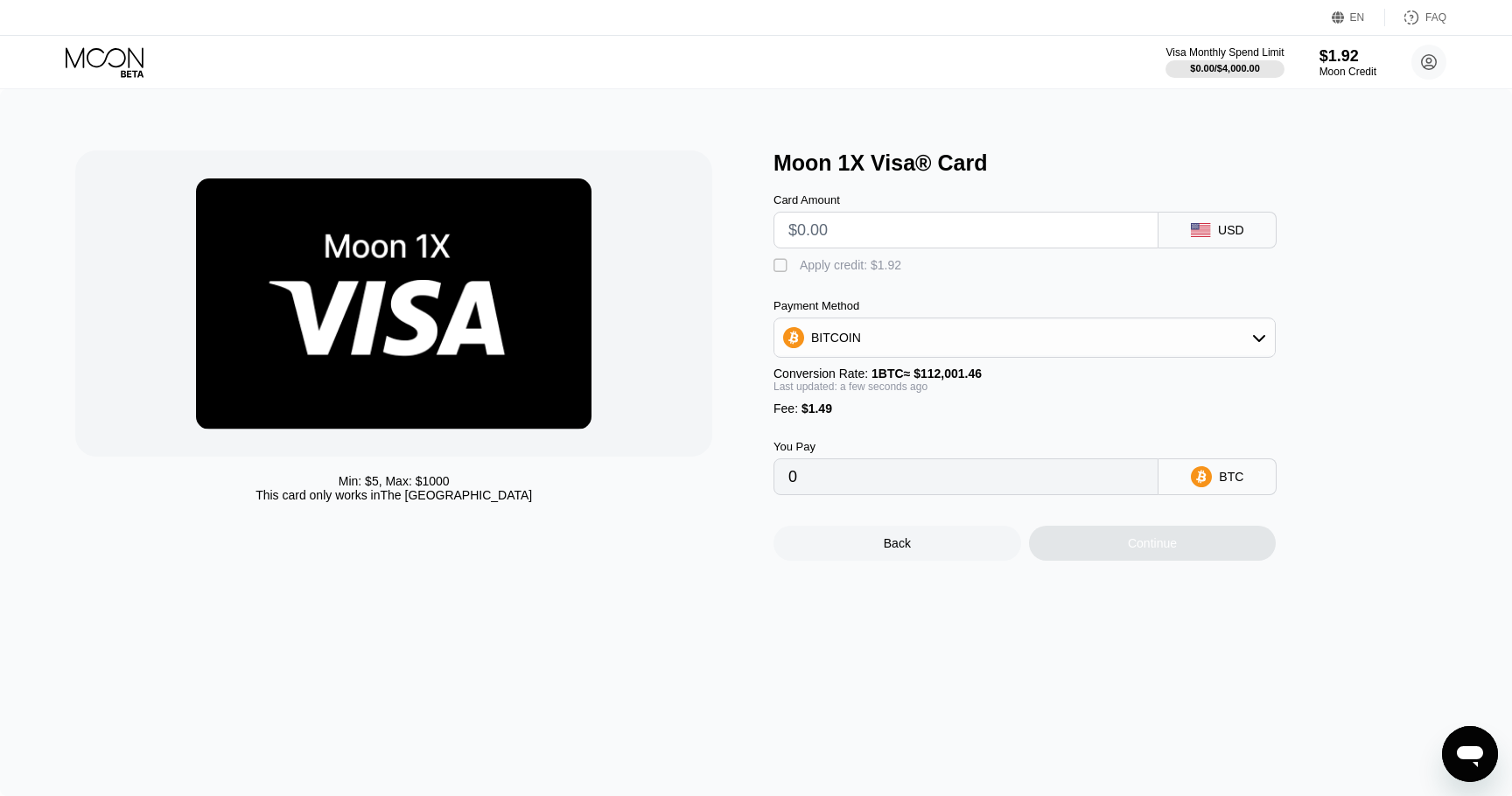
click at [892, 347] on div "BITCOIN" at bounding box center [1024, 337] width 501 height 35
click at [877, 424] on span "USDT on TRON" at bounding box center [859, 424] width 88 height 14
type input "0.00"
click at [926, 231] on input "text" at bounding box center [965, 230] width 355 height 35
type input "$10"
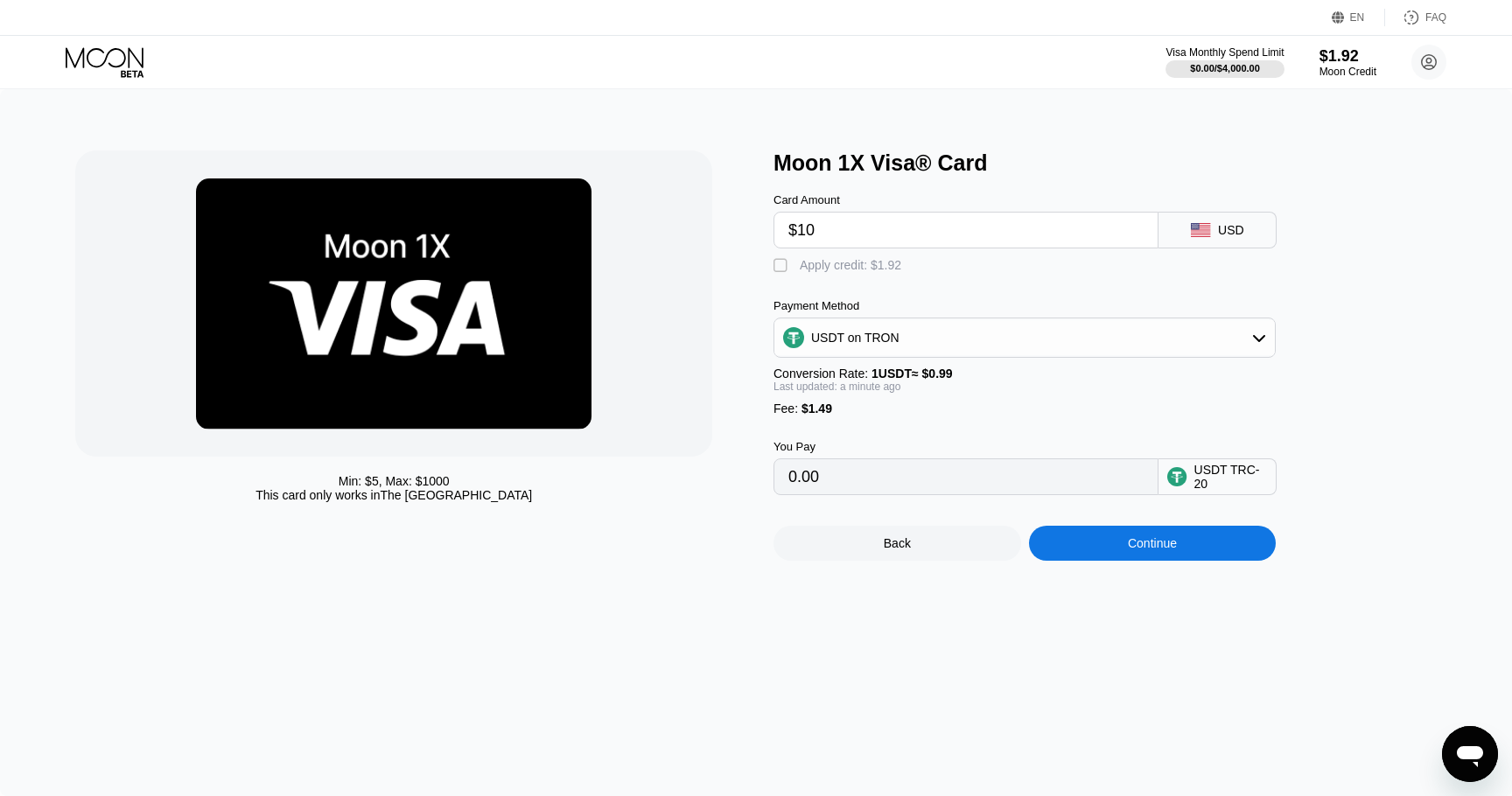
type input "11.61"
type input "$100"
type input "102.52"
type input "$1000"
type input "1011.61"
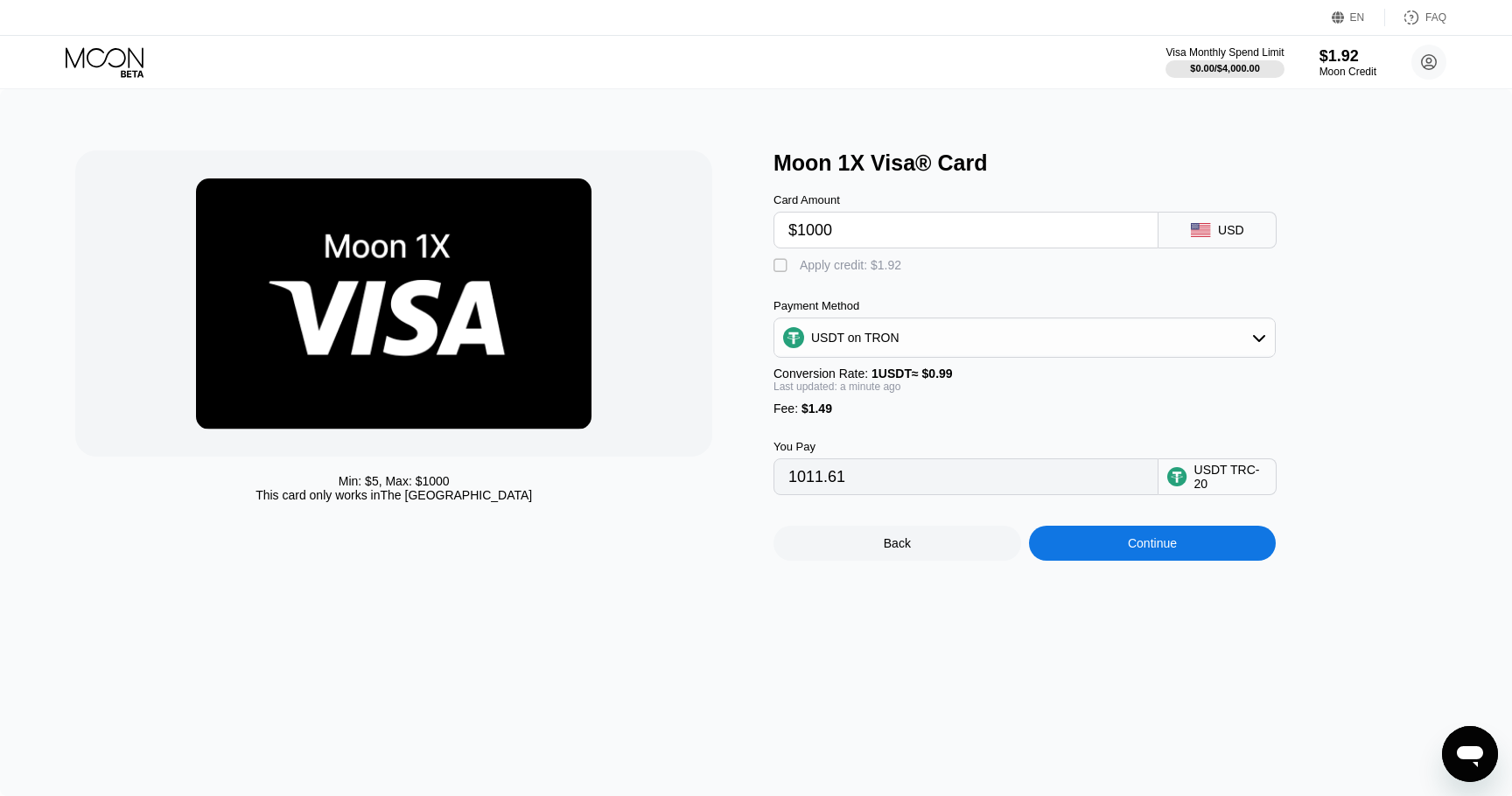
type input "$100"
type input "102.52"
type input "$100"
click at [1059, 543] on div "Continue" at bounding box center [1152, 543] width 247 height 35
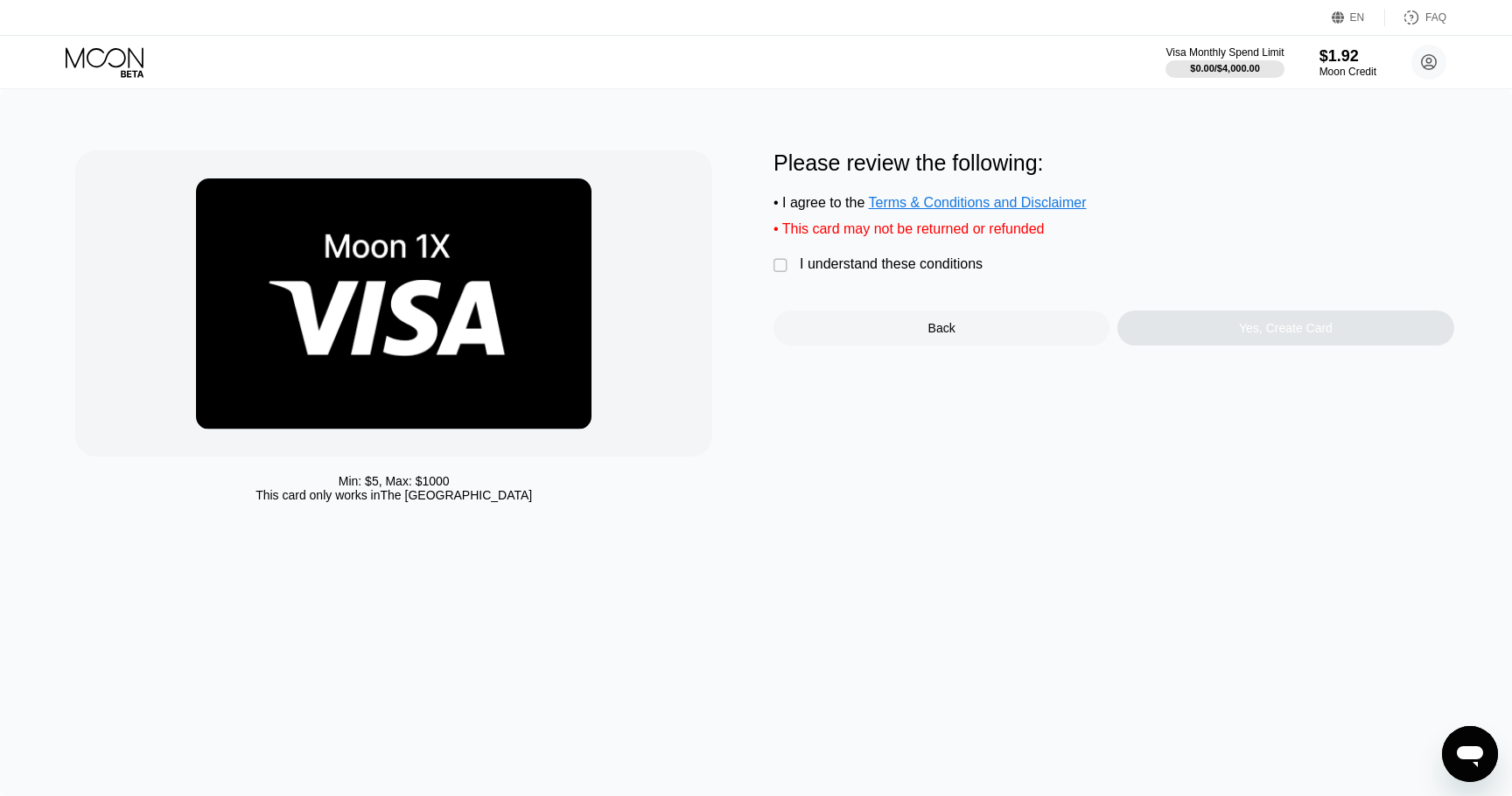
drag, startPoint x: 809, startPoint y: 279, endPoint x: 814, endPoint y: 268, distance: 12.1
click at [809, 278] on div "Please review the following: • I agree to the Terms & Conditions and Disclaimer…" at bounding box center [1113, 248] width 680 height 195
click at [814, 268] on div "I understand these conditions" at bounding box center [891, 264] width 182 height 16
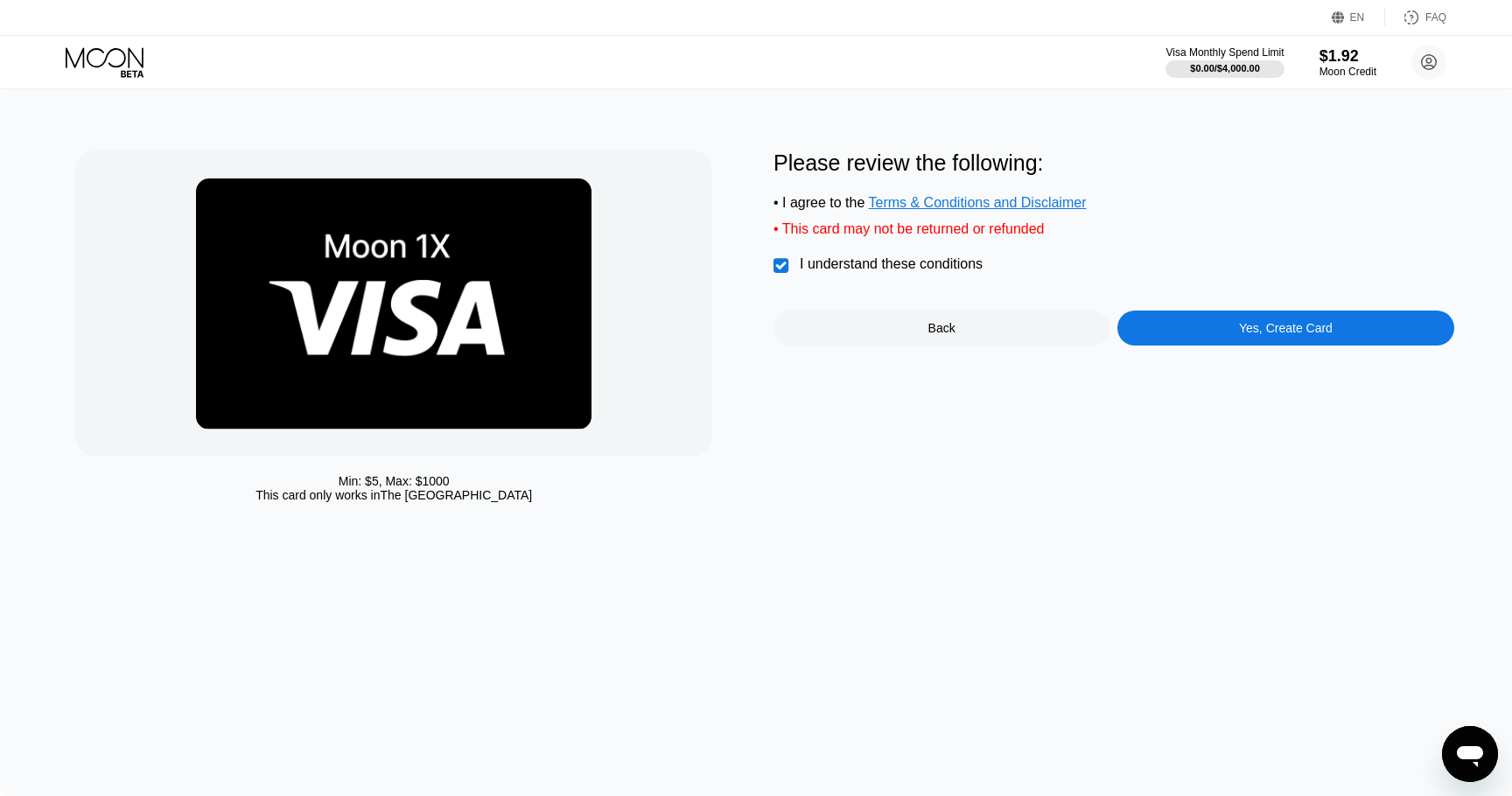
click at [1297, 316] on div "Yes, Create Card" at bounding box center [1285, 328] width 336 height 35
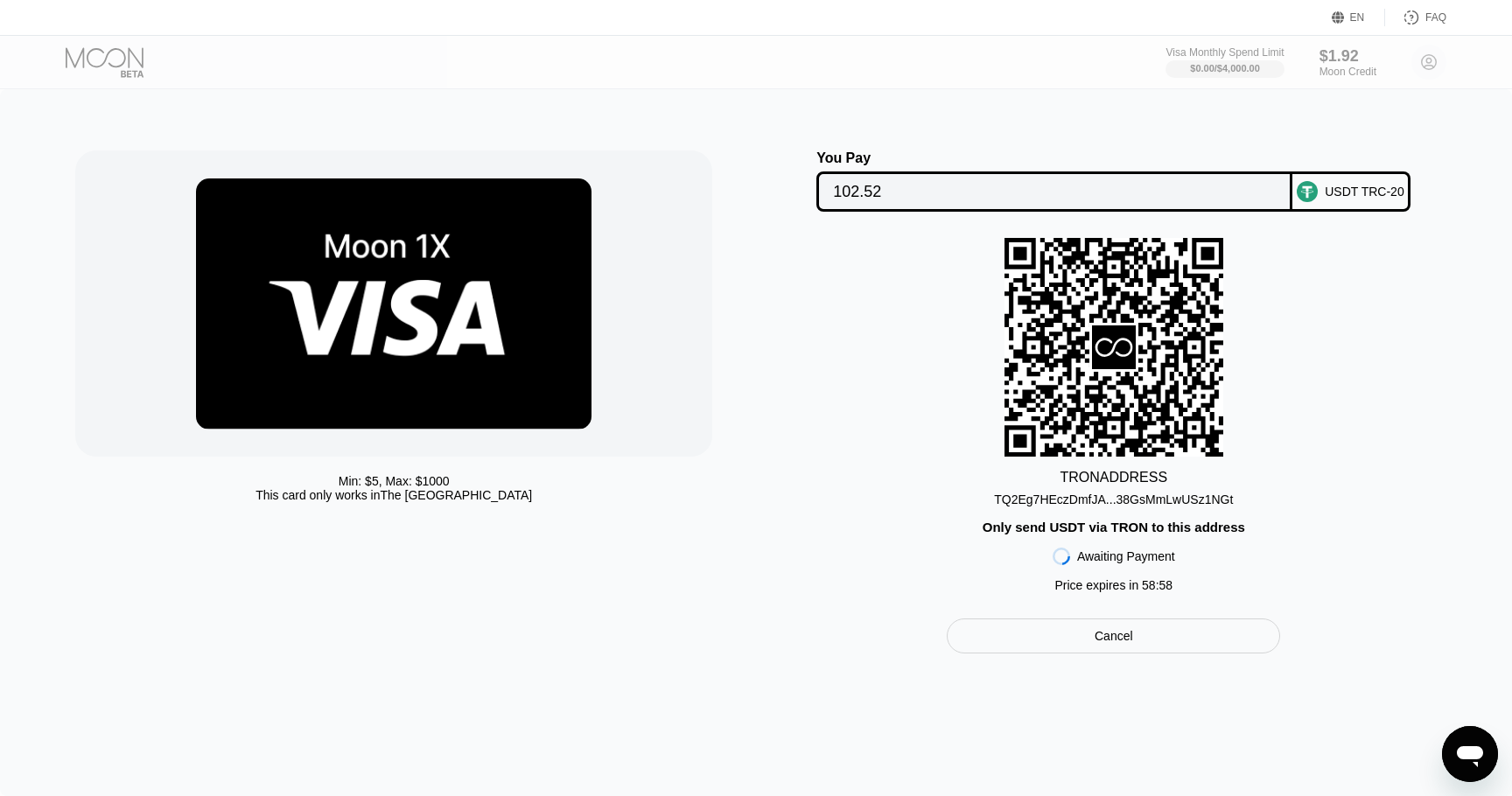
click at [1131, 497] on div "TQ2Eg7HEczDmfJA...38GsMmLwUSz1NGt" at bounding box center [1113, 499] width 239 height 14
click at [1125, 188] on input "102.52" at bounding box center [1053, 191] width 442 height 35
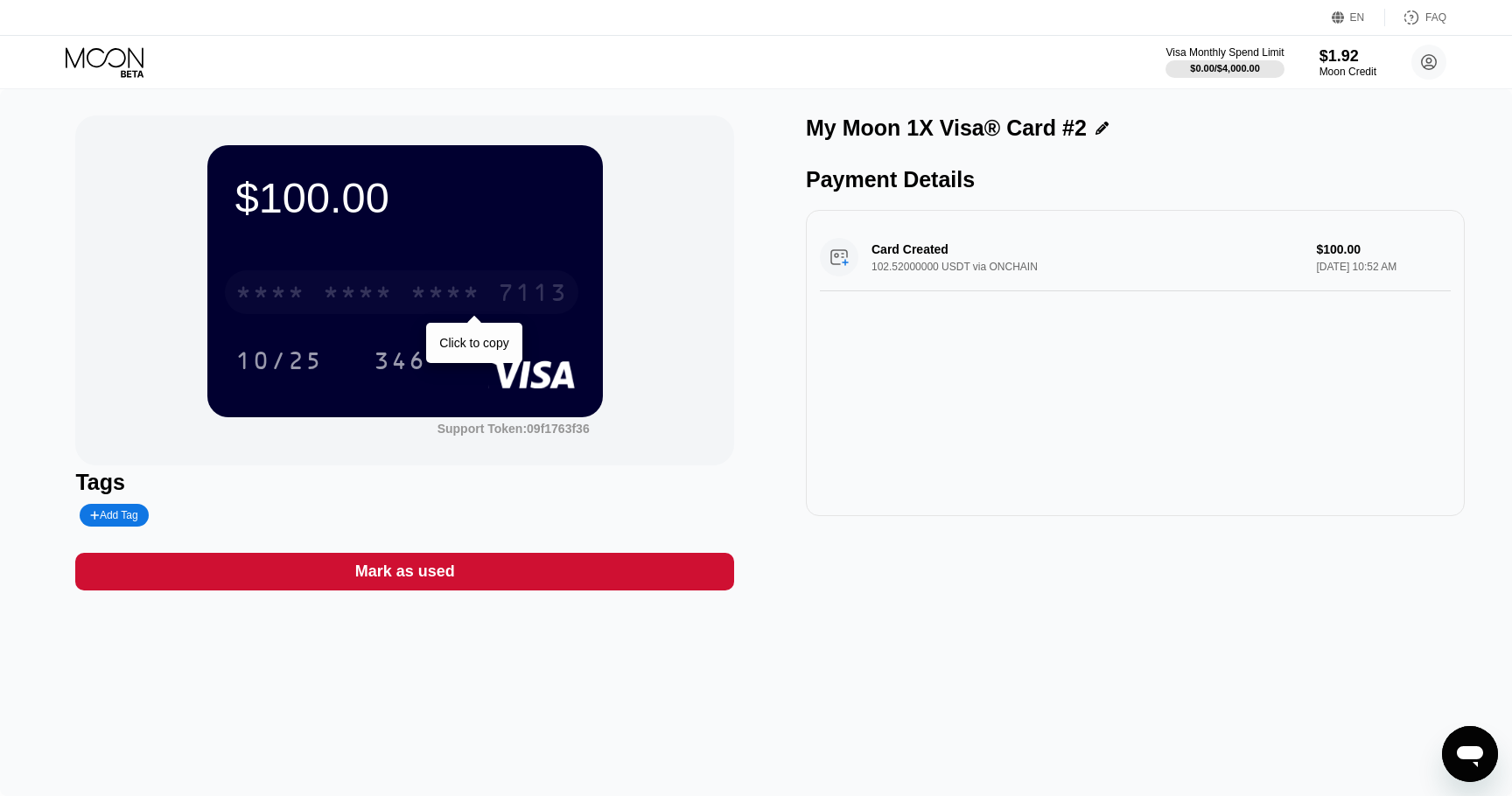
click at [398, 290] on div "* * * * * * * * * * * * 7113" at bounding box center [402, 292] width 354 height 44
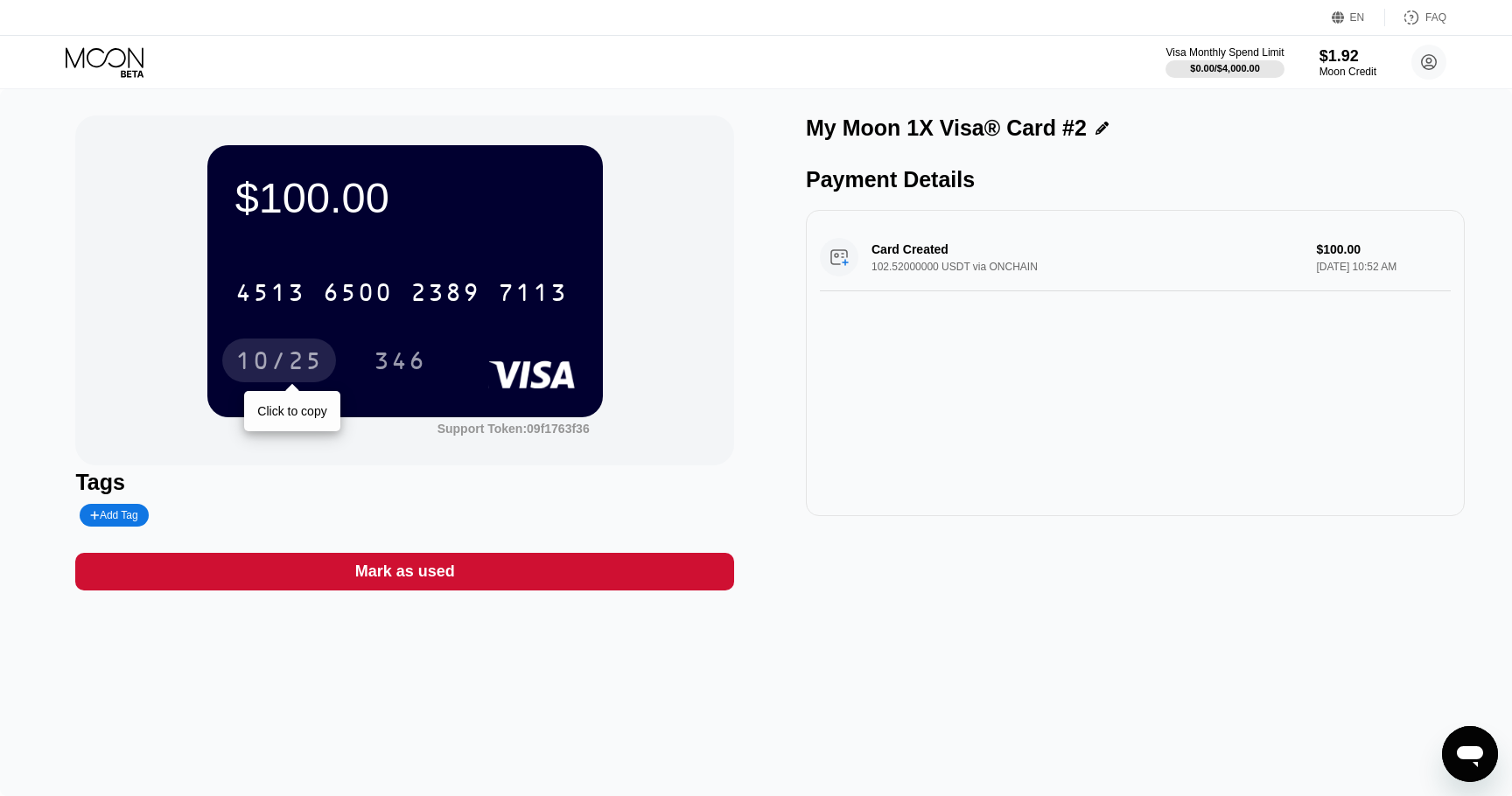
click at [274, 363] on div "10/25" at bounding box center [279, 363] width 88 height 28
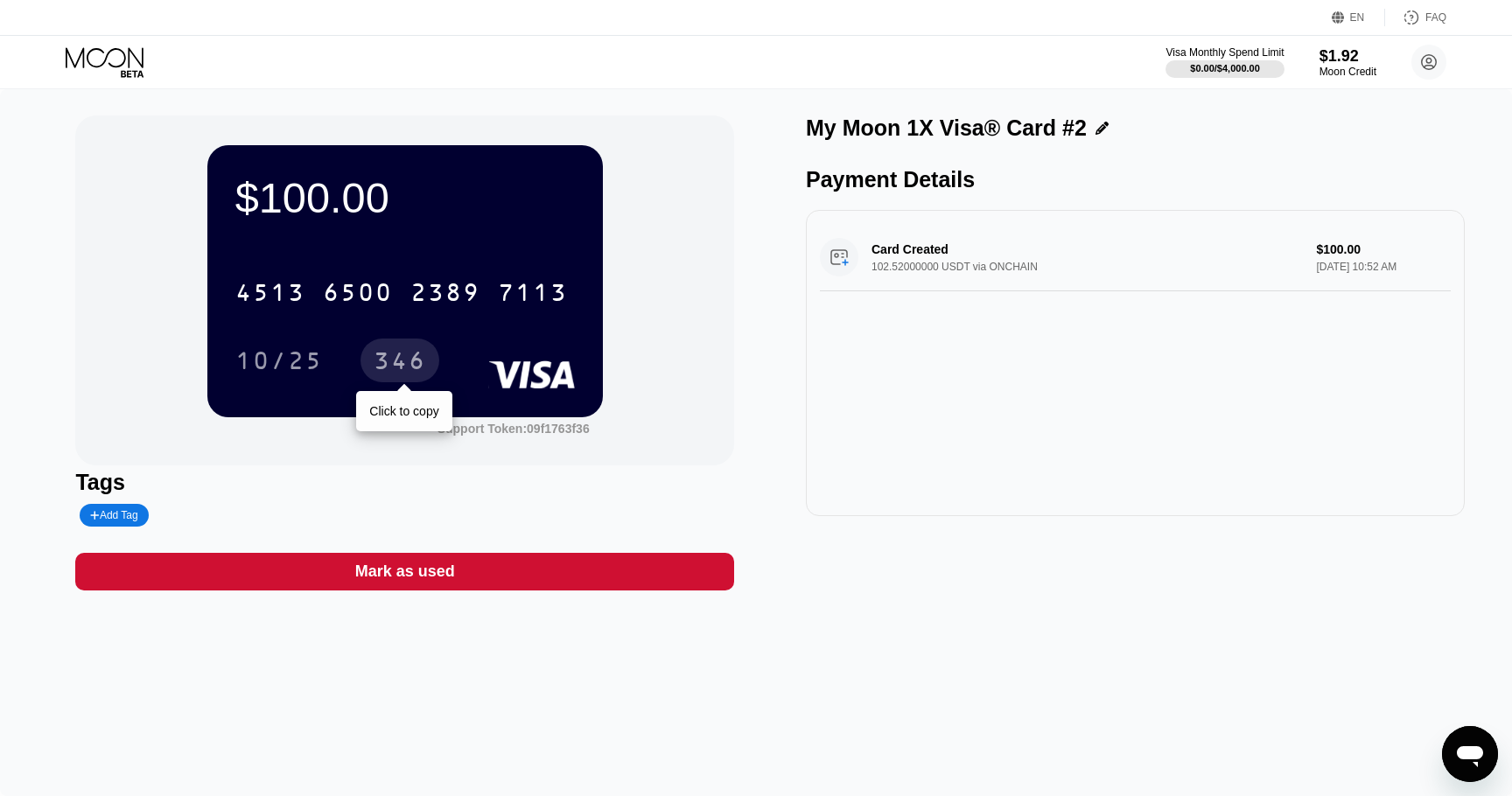
click at [402, 363] on div "346" at bounding box center [400, 363] width 53 height 28
